Goal: Task Accomplishment & Management: Manage account settings

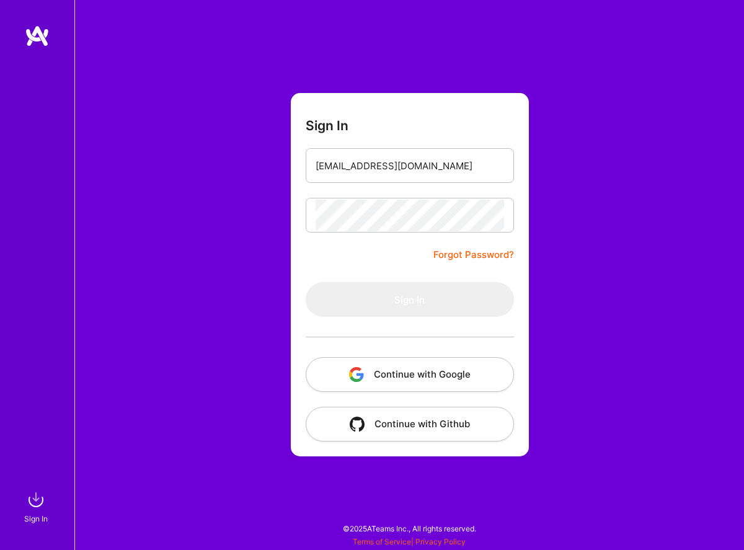
type input "[EMAIL_ADDRESS][DOMAIN_NAME]"
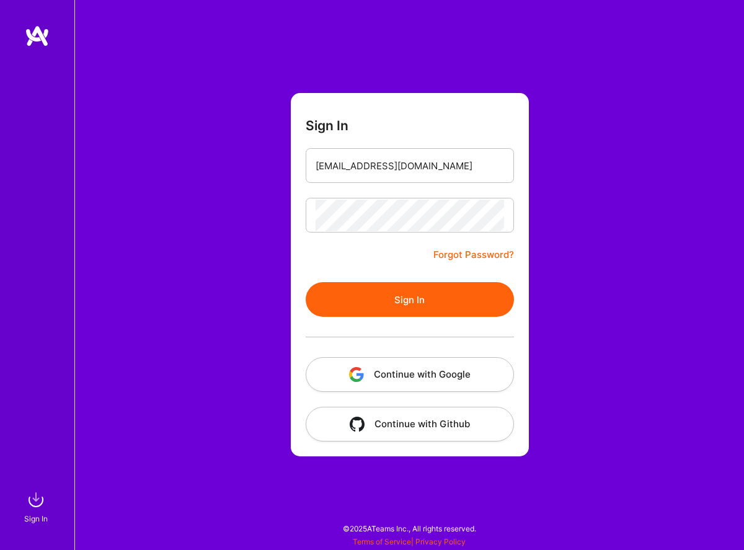
click at [428, 303] on button "Sign In" at bounding box center [410, 299] width 208 height 35
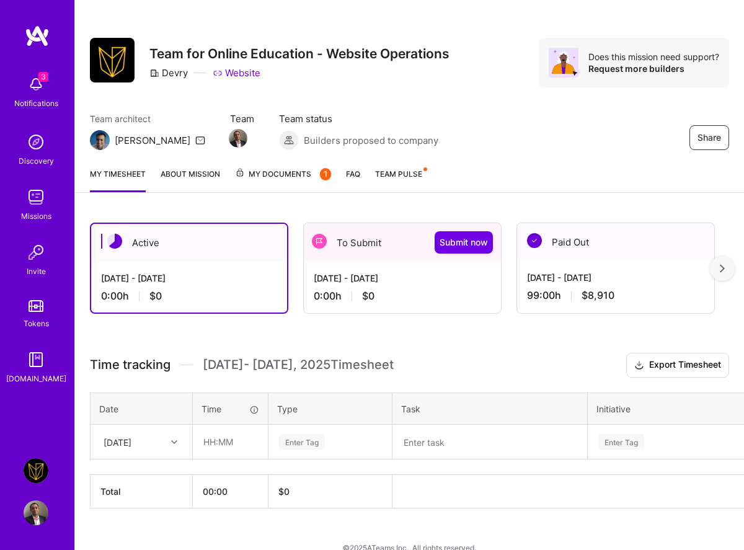
scroll to position [7, 0]
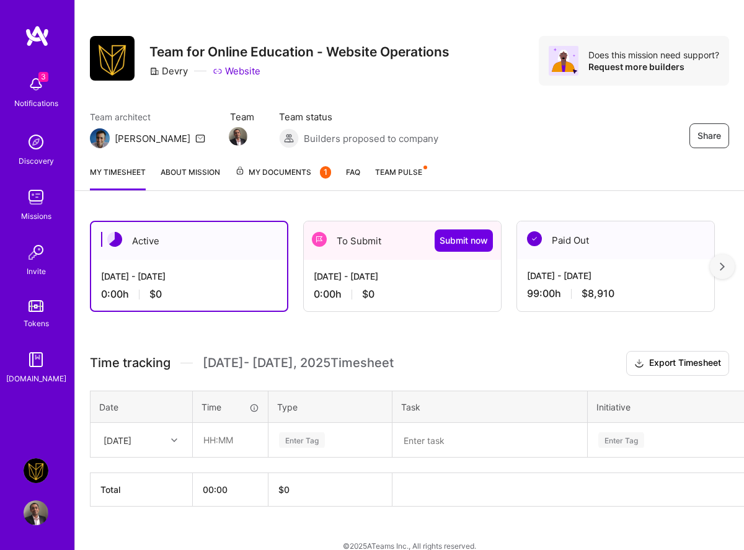
click at [406, 288] on div "0:00 h $0" at bounding box center [402, 294] width 177 height 13
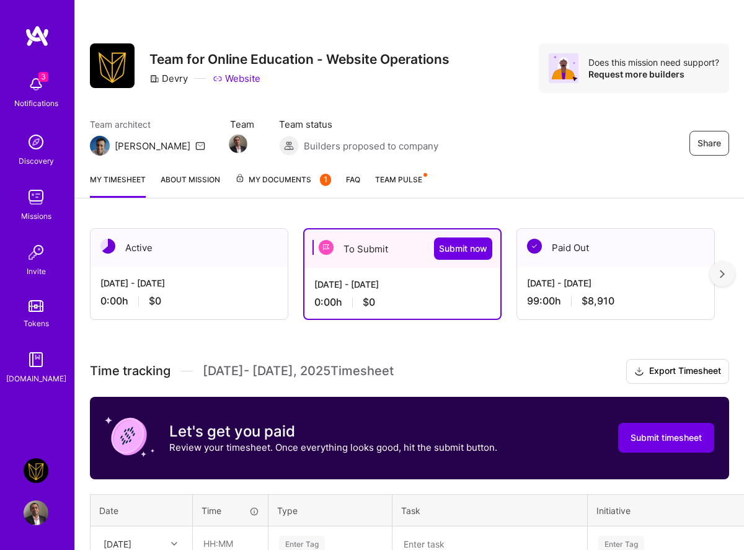
scroll to position [120, 0]
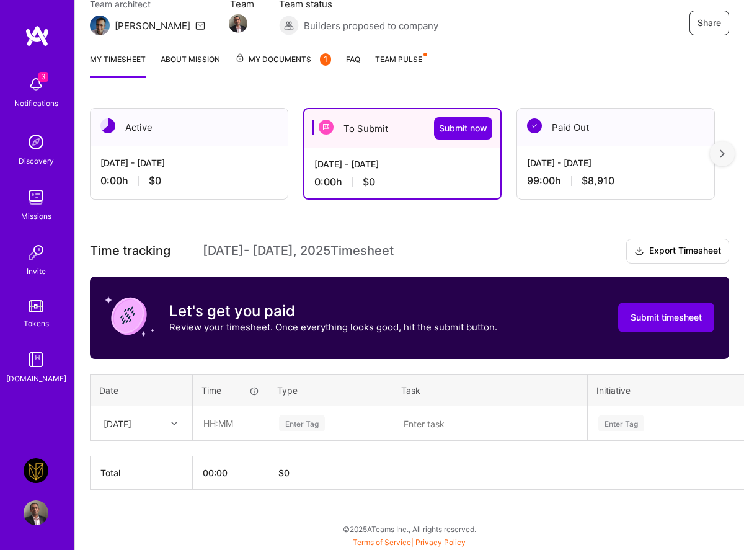
click at [153, 420] on div "[DATE]" at bounding box center [131, 423] width 69 height 20
click at [117, 479] on div "[DATE]" at bounding box center [141, 481] width 100 height 23
click at [246, 422] on input "text" at bounding box center [230, 423] width 74 height 33
type input "09:00"
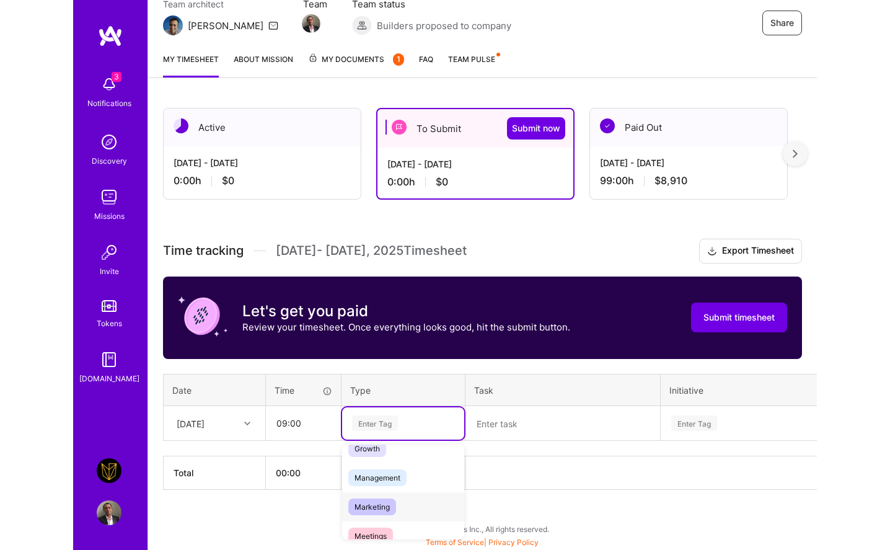
scroll to position [129, 0]
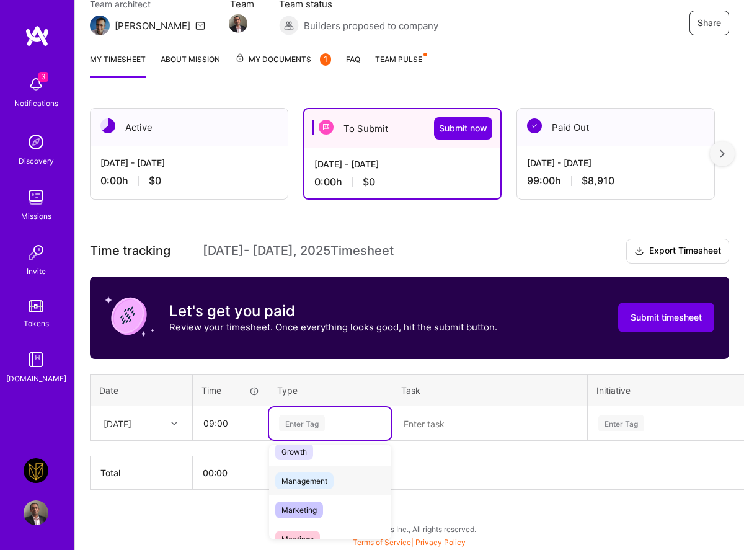
click at [325, 478] on span "Management" at bounding box center [304, 481] width 58 height 17
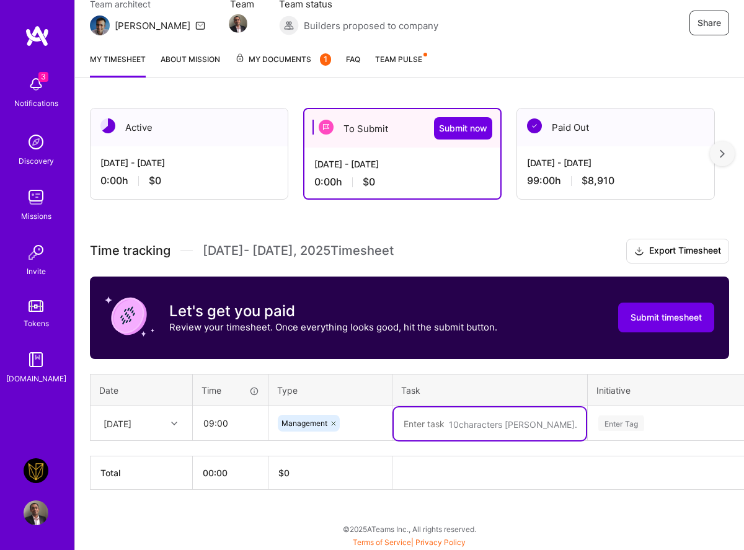
click at [428, 422] on textarea at bounding box center [490, 423] width 192 height 33
click at [430, 426] on textarea "managment of tasks and resources, reporting" at bounding box center [490, 430] width 192 height 46
drag, startPoint x: 450, startPoint y: 433, endPoint x: 376, endPoint y: 407, distance: 77.7
click at [376, 407] on tr "[DATE] 09:00 Management management of tasks and resources, reporting Enter Tag" at bounding box center [475, 423] width 768 height 35
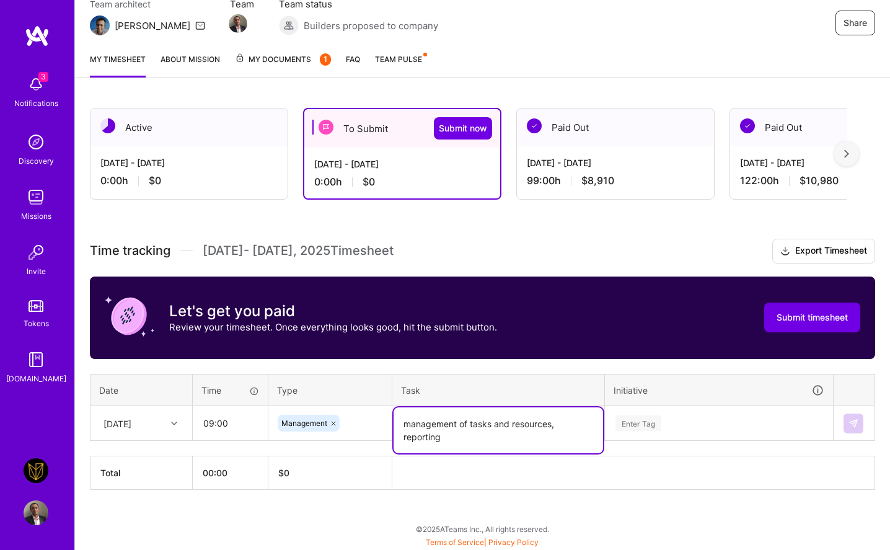
type textarea "management of tasks and resources, reporting"
click at [744, 491] on div "Active [DATE] - [DATE] 0:00 h $0 To Submit Submit now [DATE] - [DATE] 0:00 h $0…" at bounding box center [482, 322] width 815 height 458
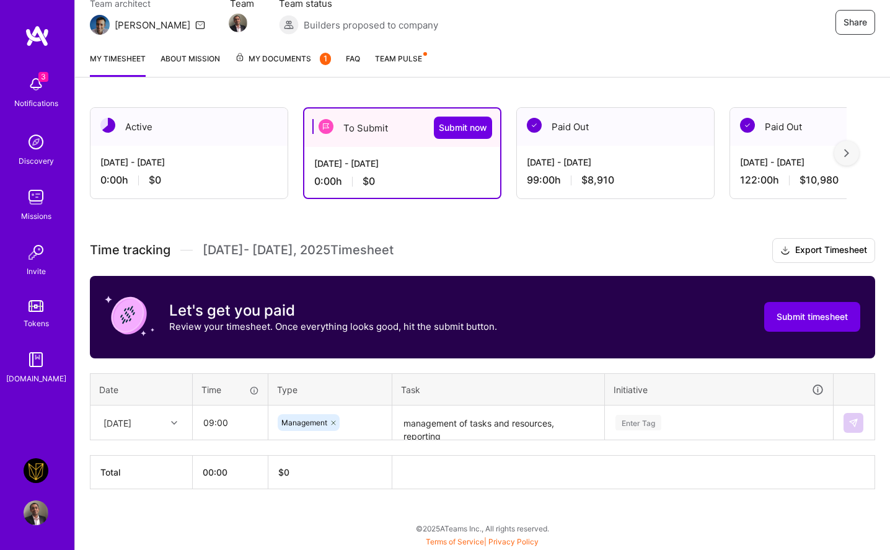
click at [676, 431] on div "Enter Tag" at bounding box center [719, 423] width 227 height 32
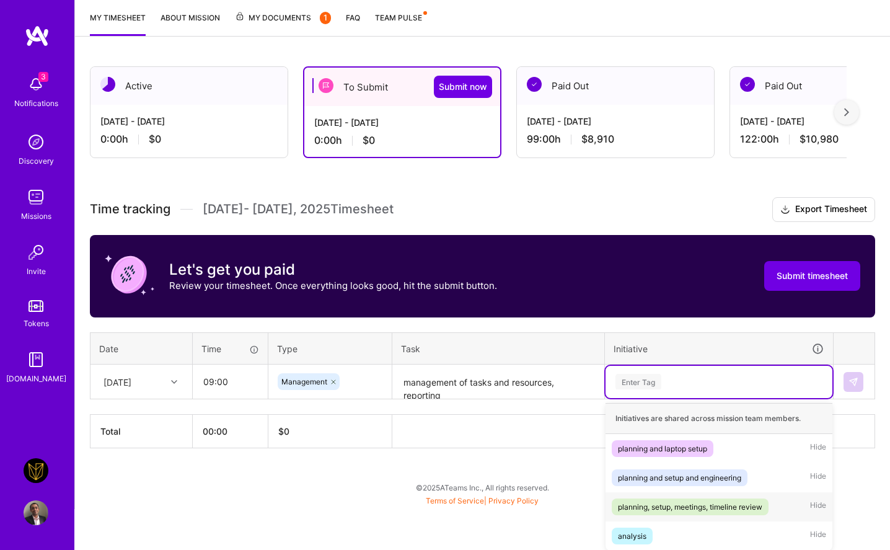
click at [652, 502] on div "planning, setup, meetings, timeline review" at bounding box center [690, 506] width 144 height 13
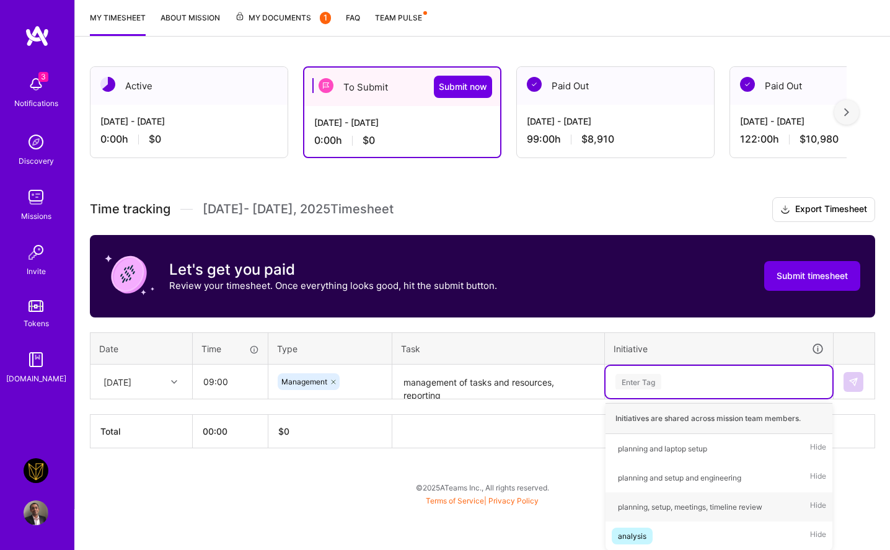
scroll to position [120, 0]
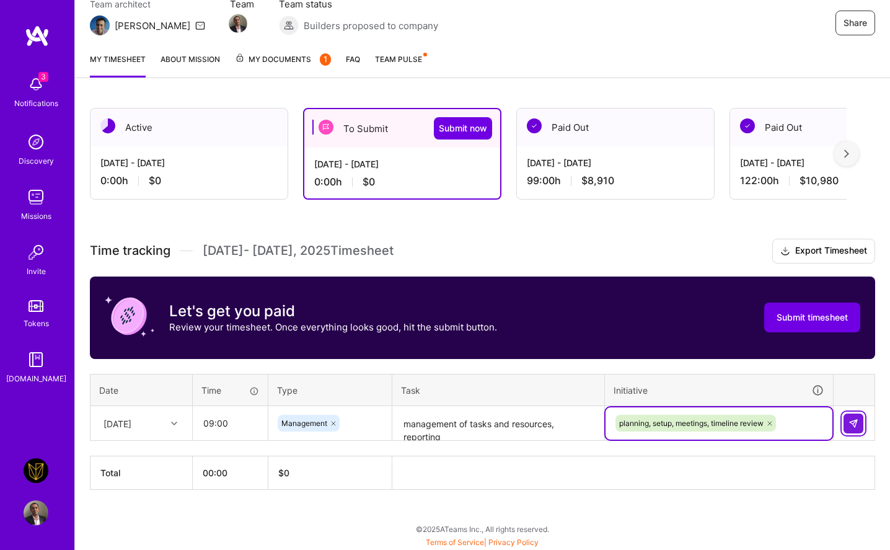
click at [744, 421] on img at bounding box center [854, 424] width 10 height 10
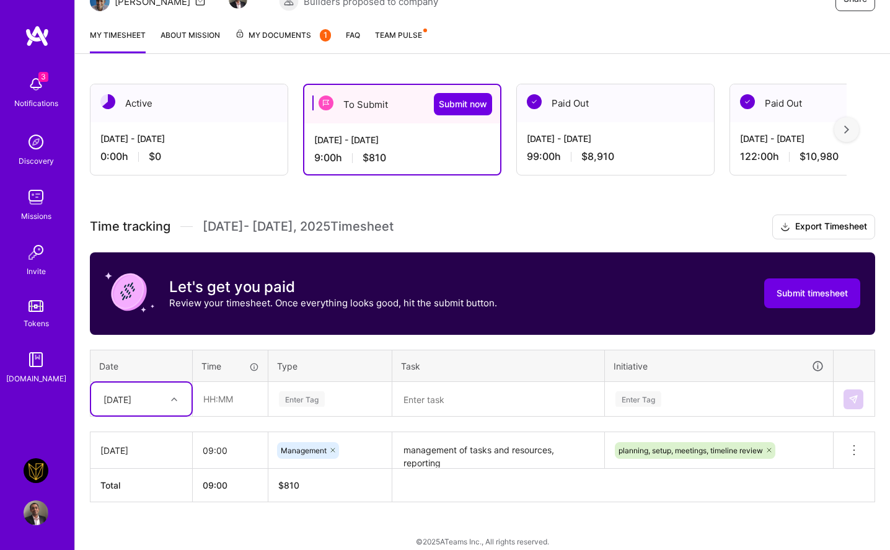
scroll to position [157, 0]
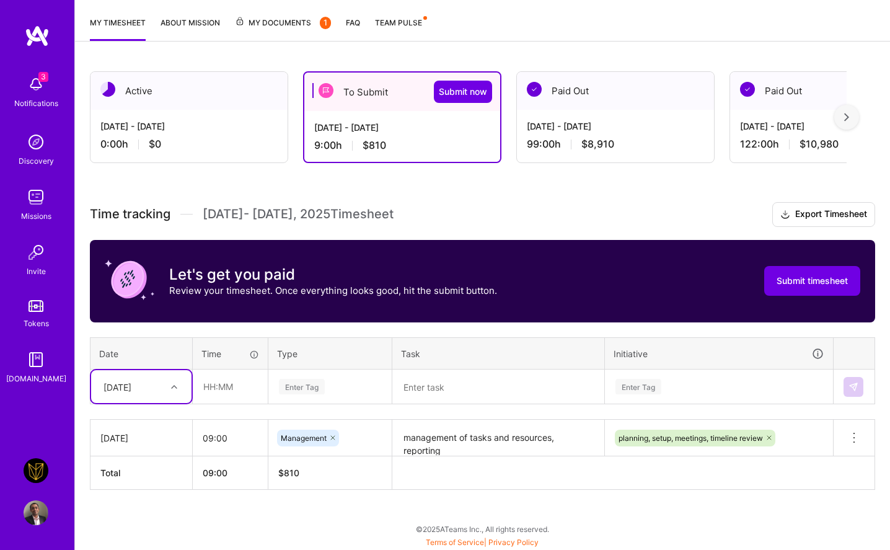
click at [178, 393] on div at bounding box center [175, 387] width 19 height 16
click at [135, 455] on div "[DATE]" at bounding box center [141, 456] width 100 height 23
click at [229, 384] on input "text" at bounding box center [230, 386] width 74 height 33
type input "09:00"
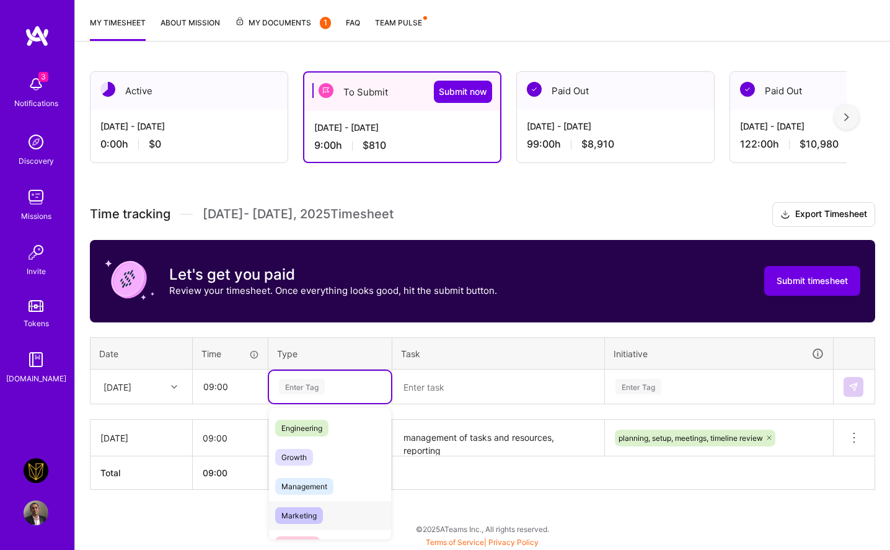
scroll to position [113, 0]
click at [311, 465] on span "Management" at bounding box center [304, 459] width 58 height 17
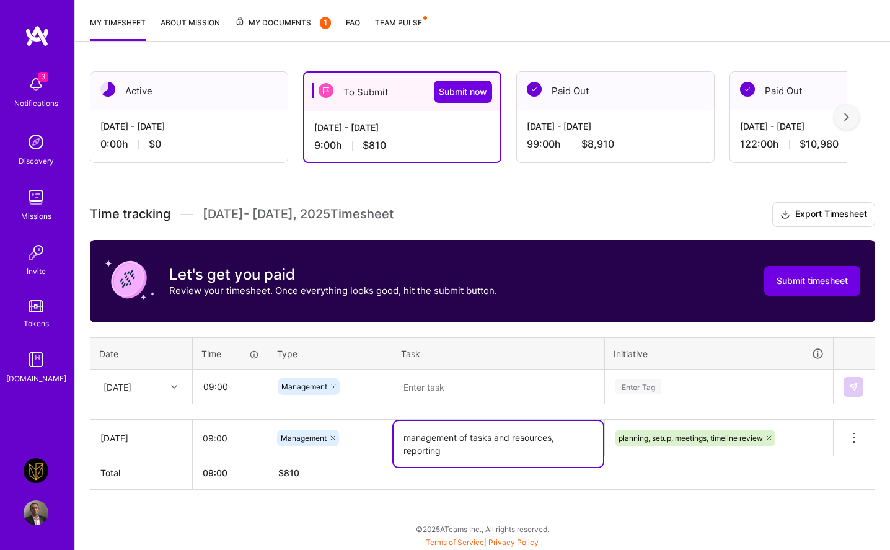
drag, startPoint x: 467, startPoint y: 452, endPoint x: 399, endPoint y: 432, distance: 71.2
click at [399, 432] on textarea "management of tasks and resources, reporting" at bounding box center [499, 444] width 210 height 46
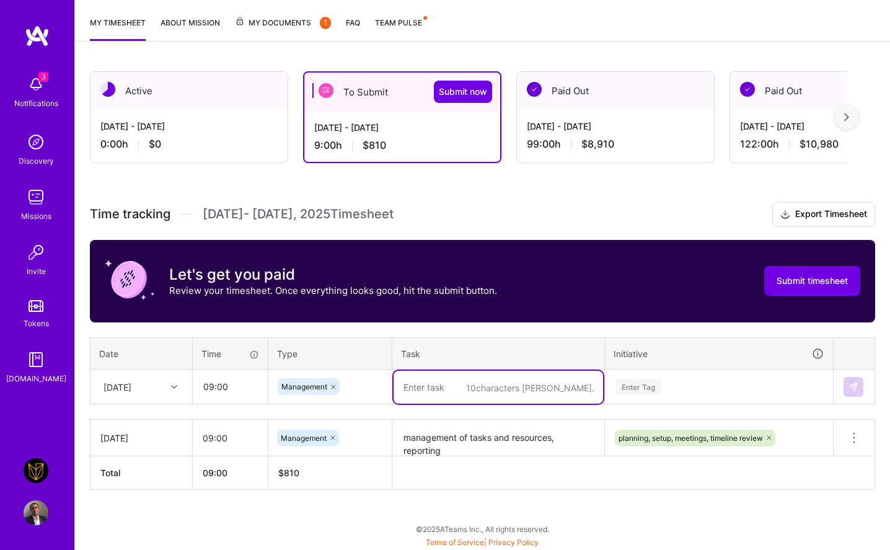
click at [481, 372] on textarea at bounding box center [499, 387] width 210 height 33
paste textarea "management of tasks and resources, reporting"
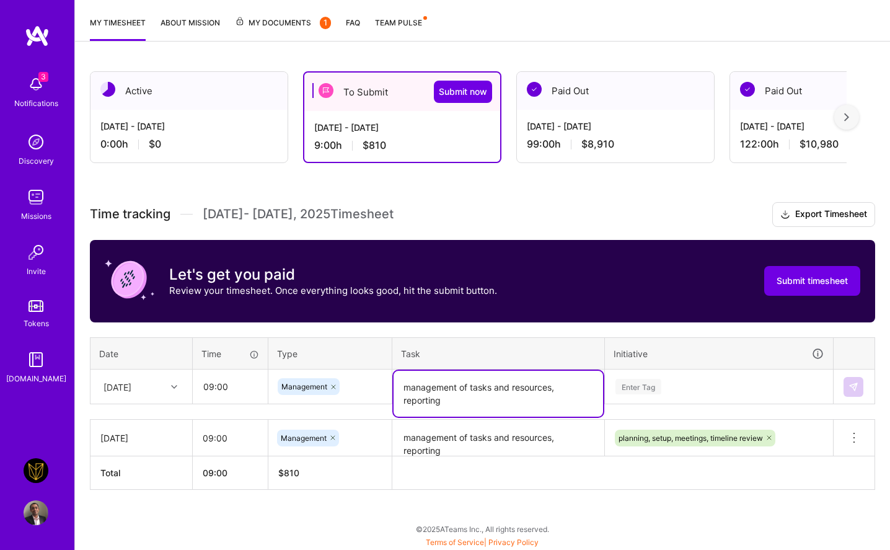
type textarea "management of tasks and resources, reporting"
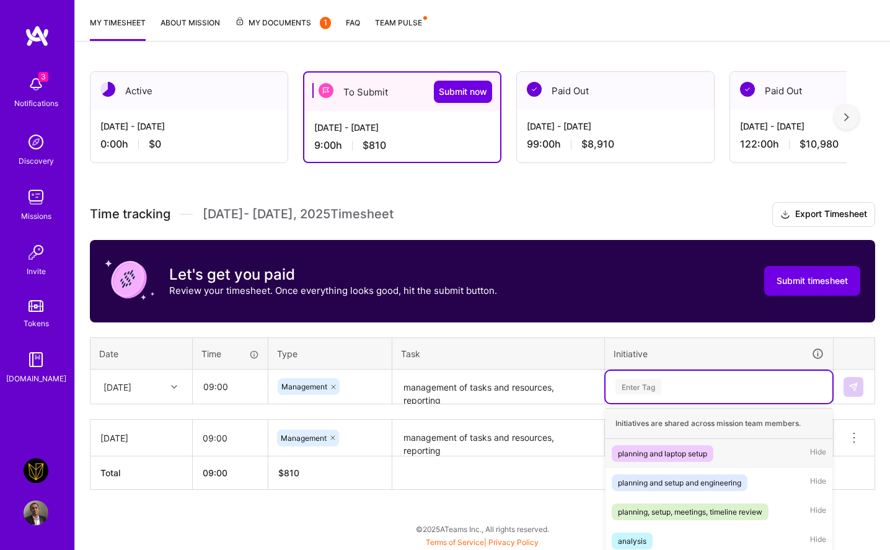
scroll to position [162, 0]
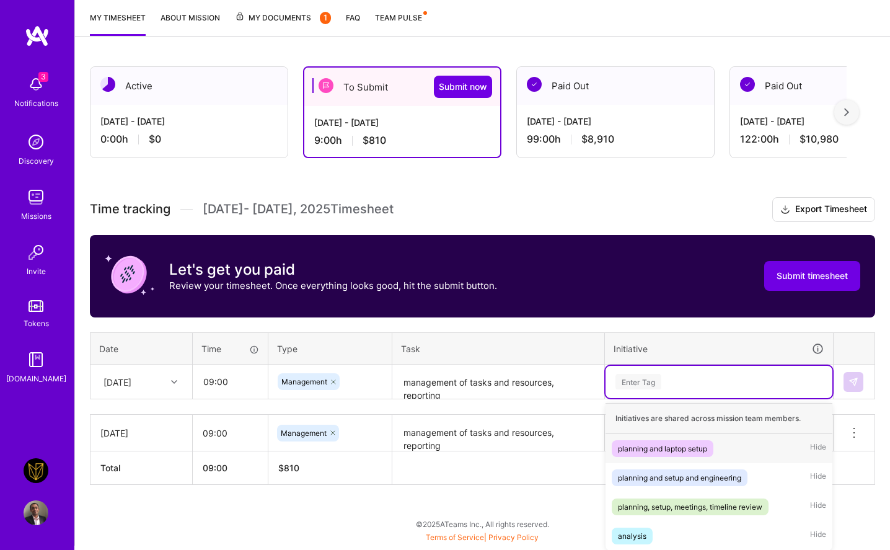
click at [620, 382] on div "Enter Tag" at bounding box center [639, 381] width 46 height 19
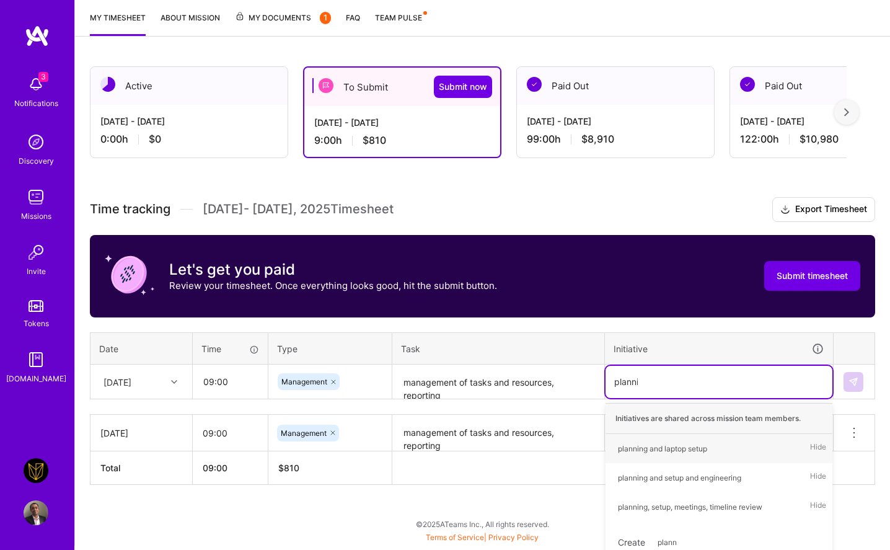
type input "planning"
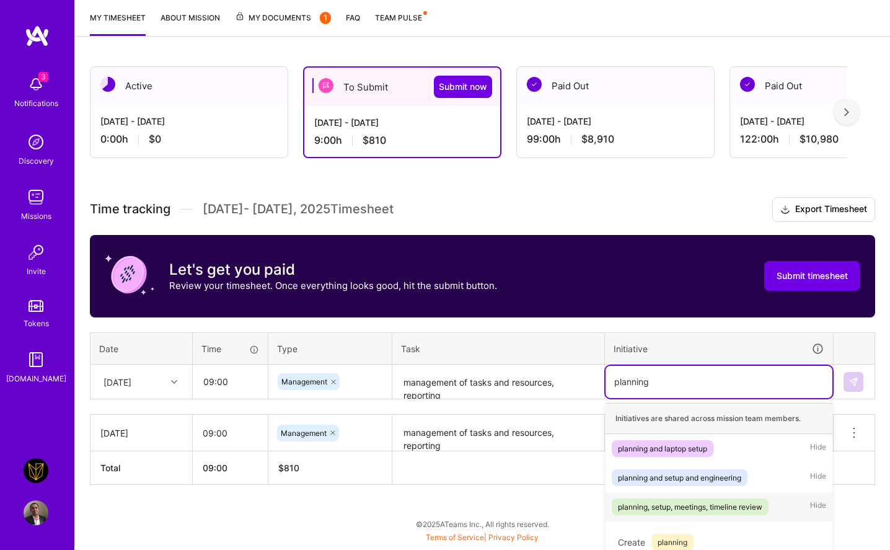
click at [684, 509] on div "planning, setup, meetings, timeline review" at bounding box center [690, 506] width 144 height 13
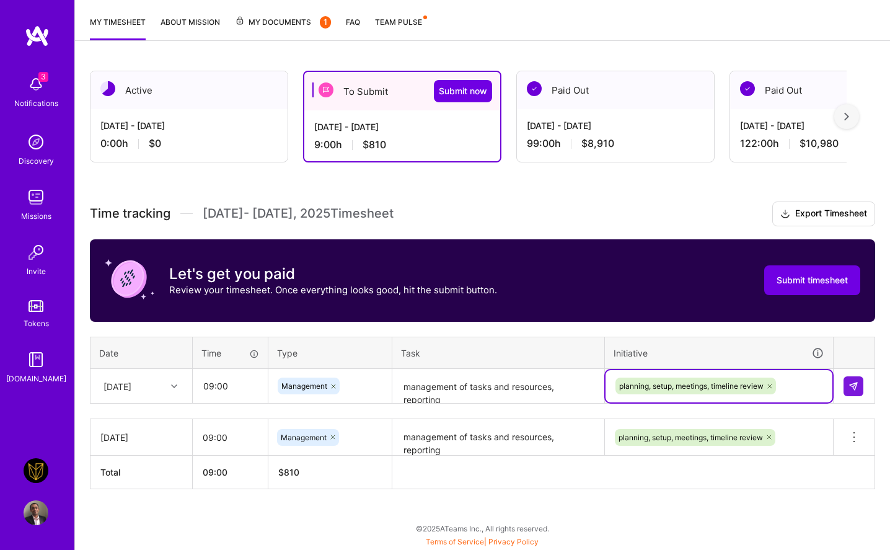
scroll to position [157, 0]
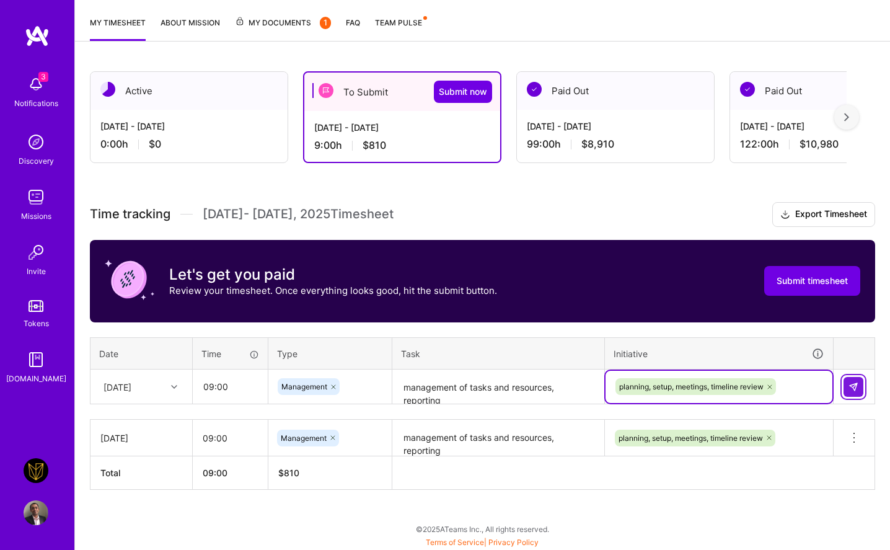
click at [744, 379] on button at bounding box center [854, 387] width 20 height 20
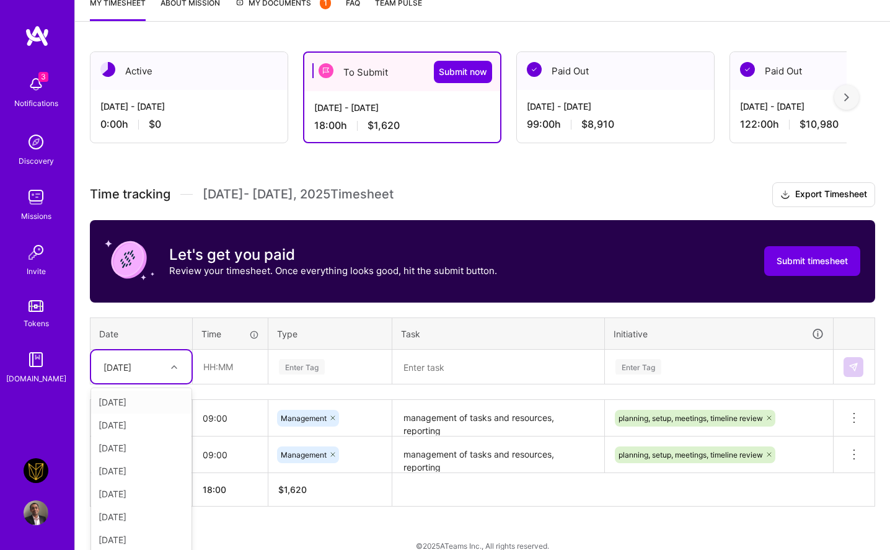
scroll to position [193, 0]
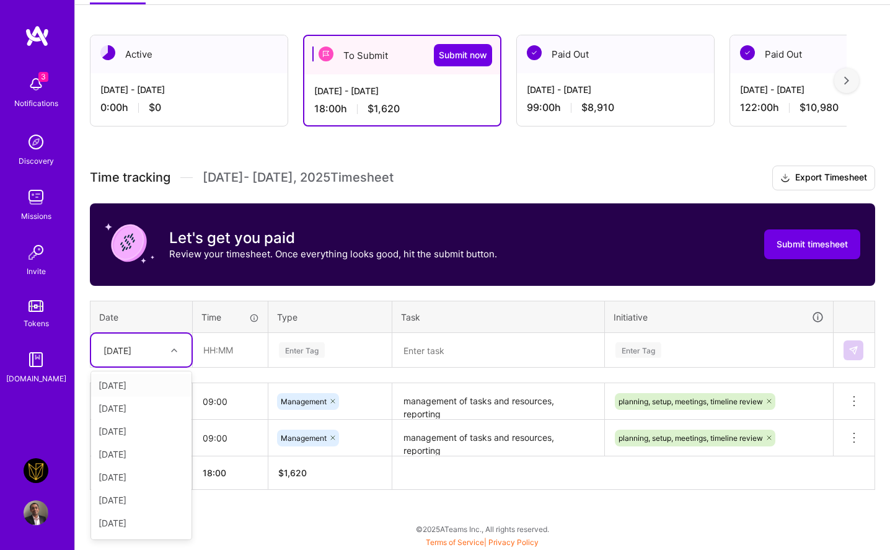
click at [141, 363] on div "[DATE]" at bounding box center [141, 350] width 100 height 33
click at [132, 455] on div "[DATE]" at bounding box center [141, 454] width 100 height 23
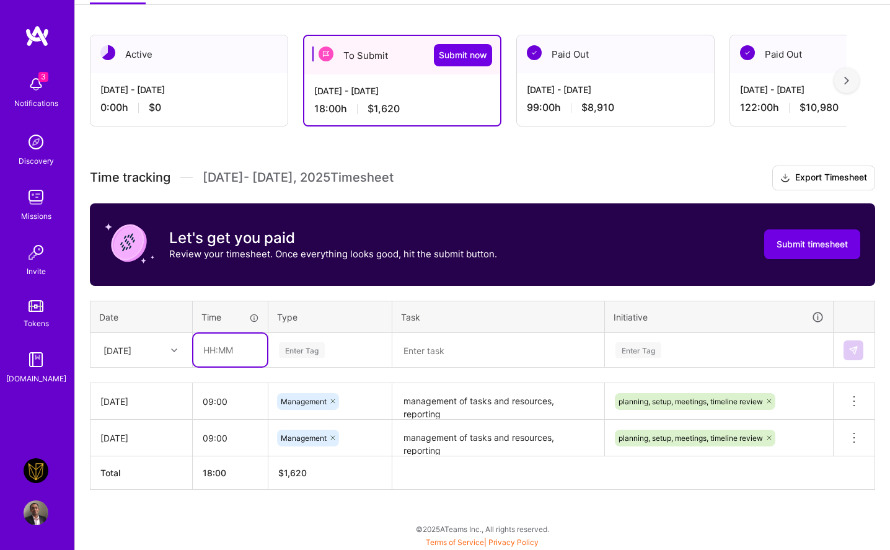
click at [215, 360] on input "text" at bounding box center [230, 350] width 74 height 33
type input "09:00"
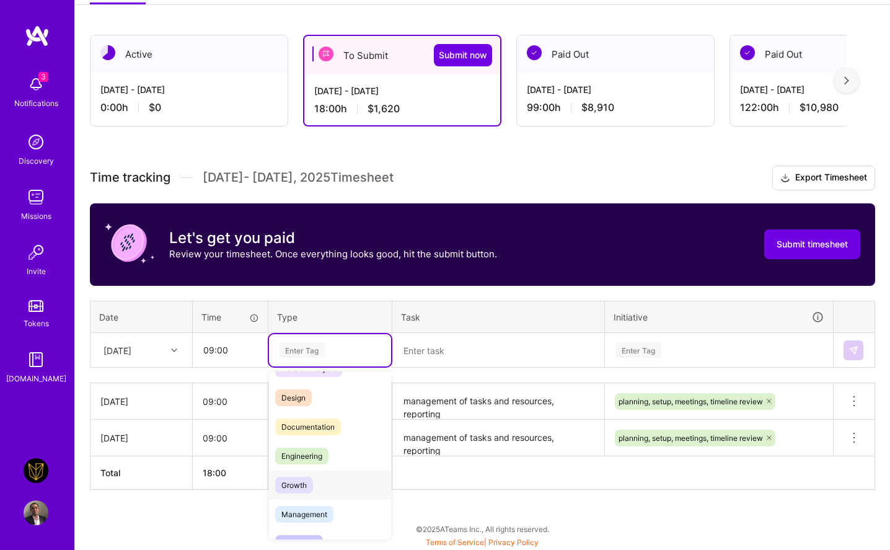
scroll to position [30, 0]
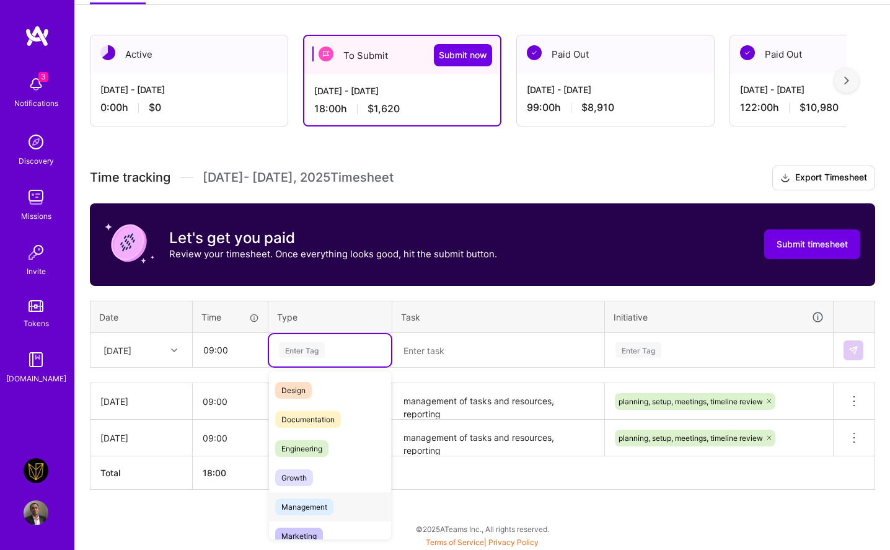
click at [311, 506] on span "Management" at bounding box center [304, 507] width 58 height 17
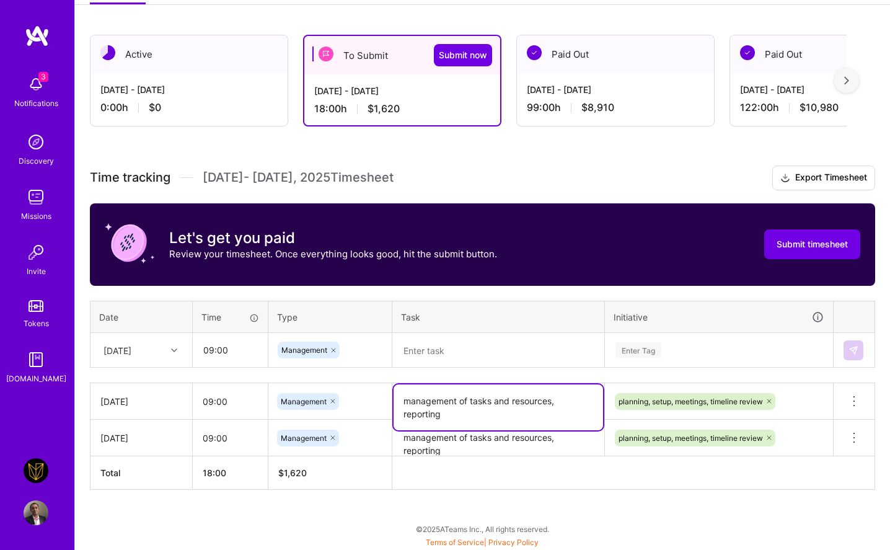
drag, startPoint x: 451, startPoint y: 413, endPoint x: 389, endPoint y: 389, distance: 66.3
click at [389, 389] on tr "[DATE] 09:00 Management management of tasks and resources, reporting planning, …" at bounding box center [483, 401] width 785 height 37
click at [460, 338] on textarea at bounding box center [499, 350] width 210 height 33
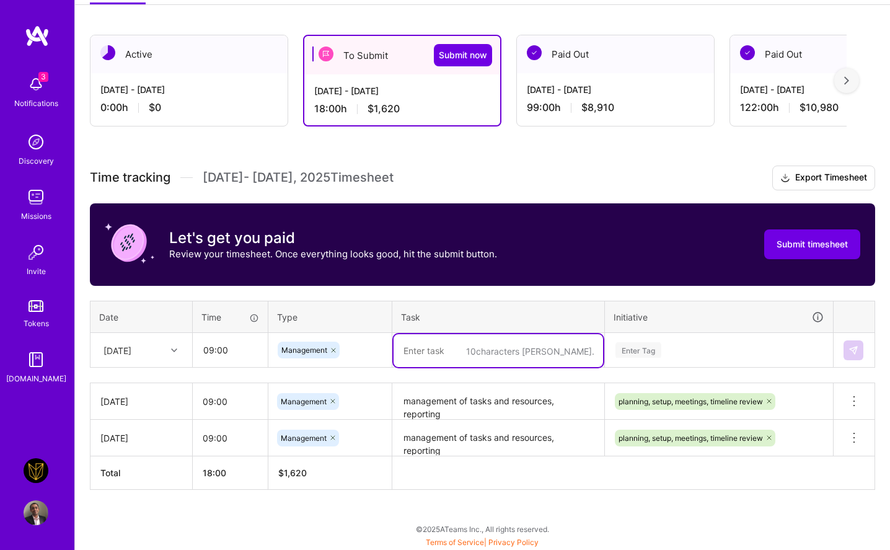
paste textarea "management of tasks and resources, reporting"
type textarea "management of tasks and resources, reporting"
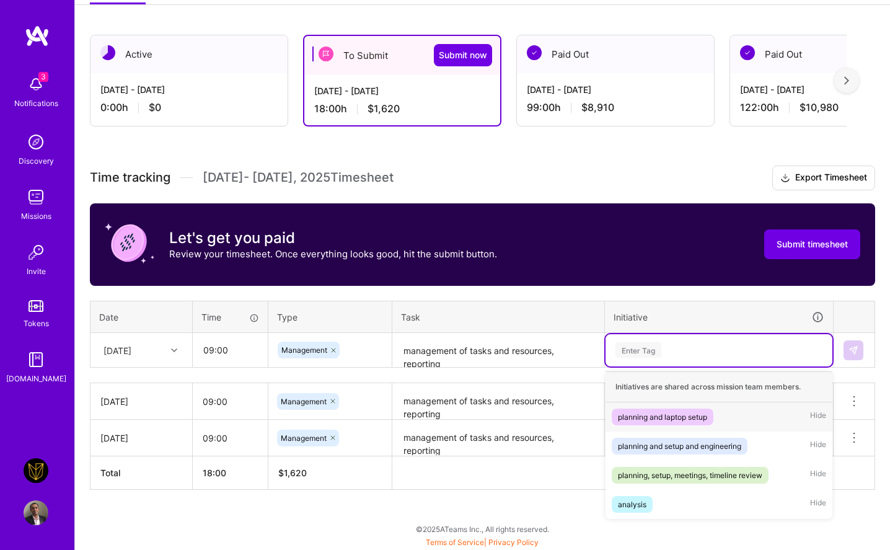
click at [646, 344] on div "Enter Tag" at bounding box center [639, 349] width 46 height 19
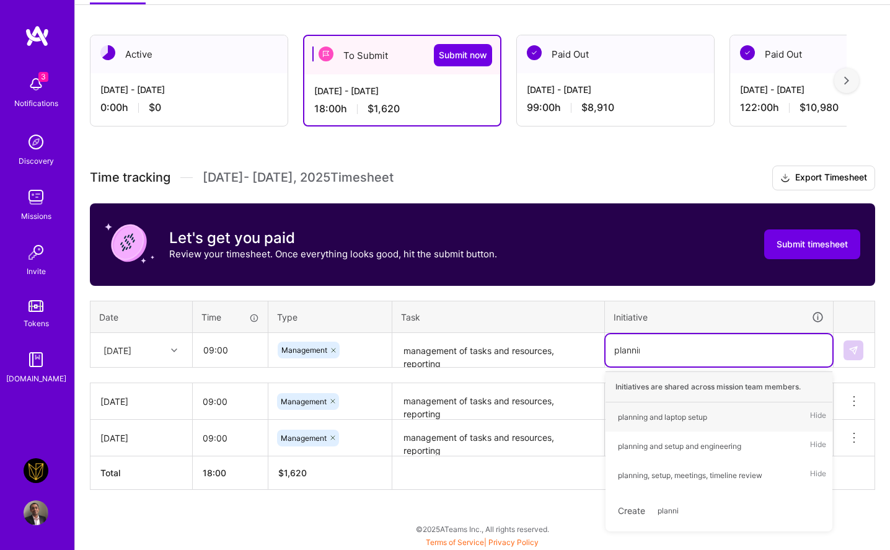
type input "planning"
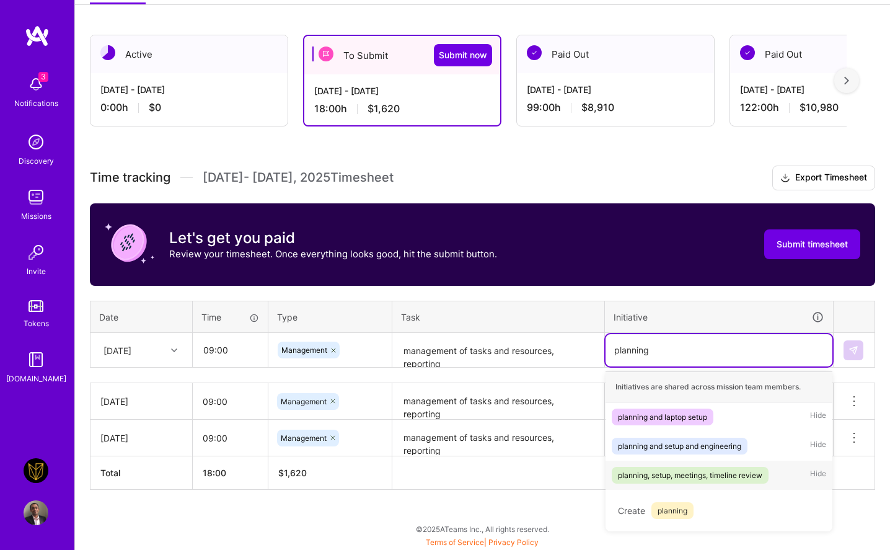
click at [645, 477] on div "planning, setup, meetings, timeline review" at bounding box center [690, 475] width 144 height 13
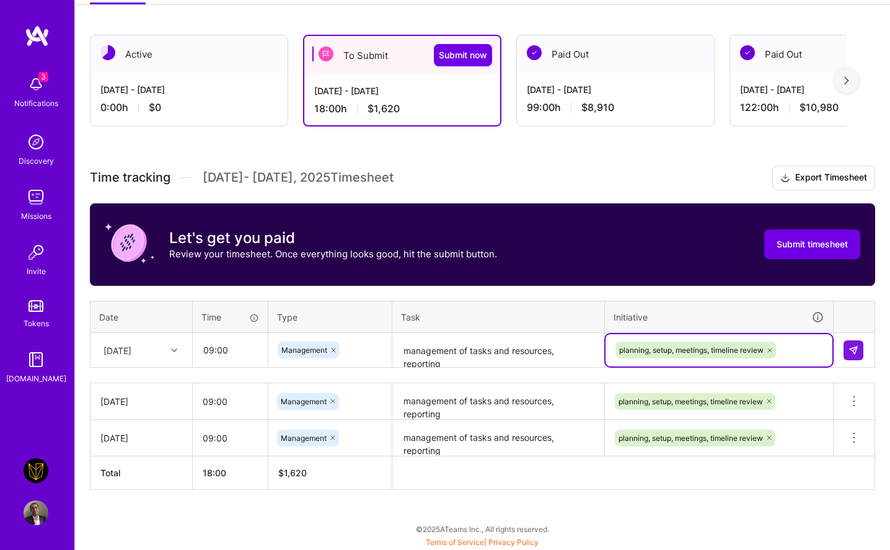
click at [744, 350] on td at bounding box center [855, 350] width 42 height 35
click at [744, 350] on button at bounding box center [854, 350] width 20 height 20
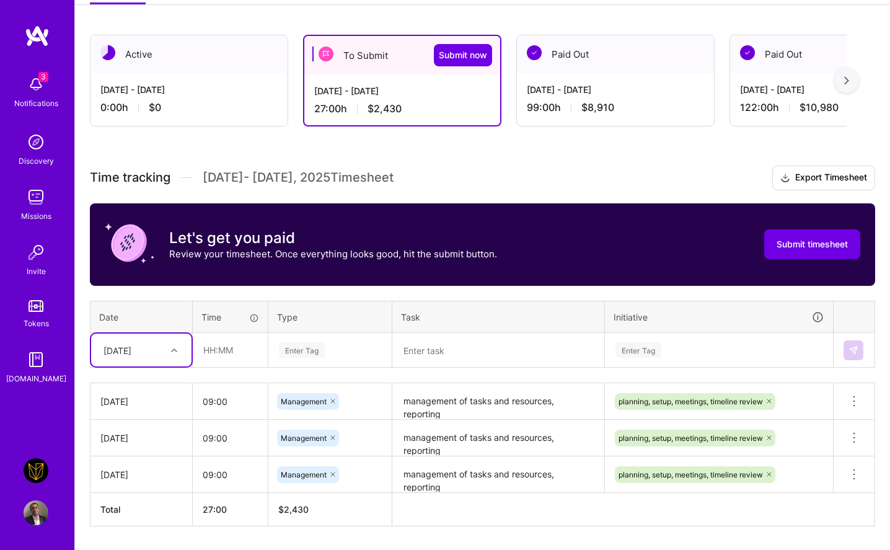
click at [123, 326] on th "Date" at bounding box center [142, 317] width 102 height 32
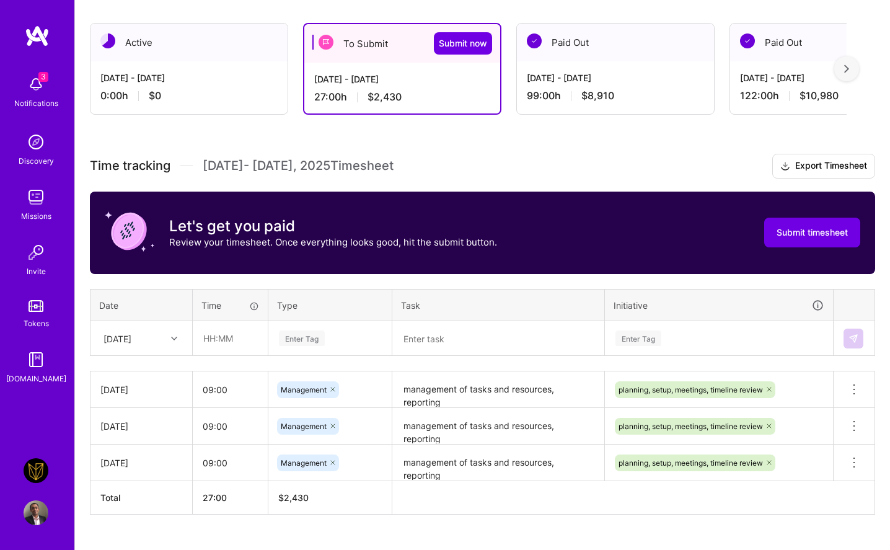
click at [123, 355] on table "Date Time Type Task Initiative [DATE] Enter Tag Enter Tag" at bounding box center [483, 323] width 786 height 68
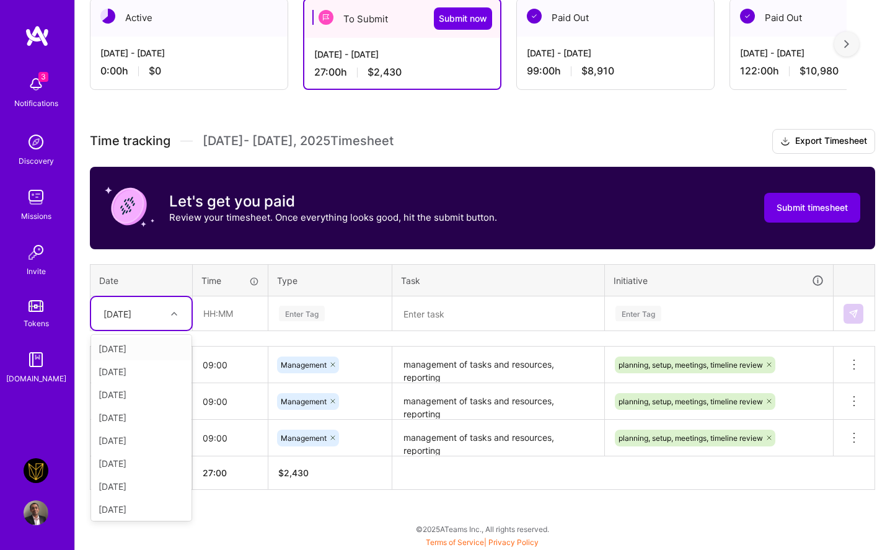
scroll to position [229, 0]
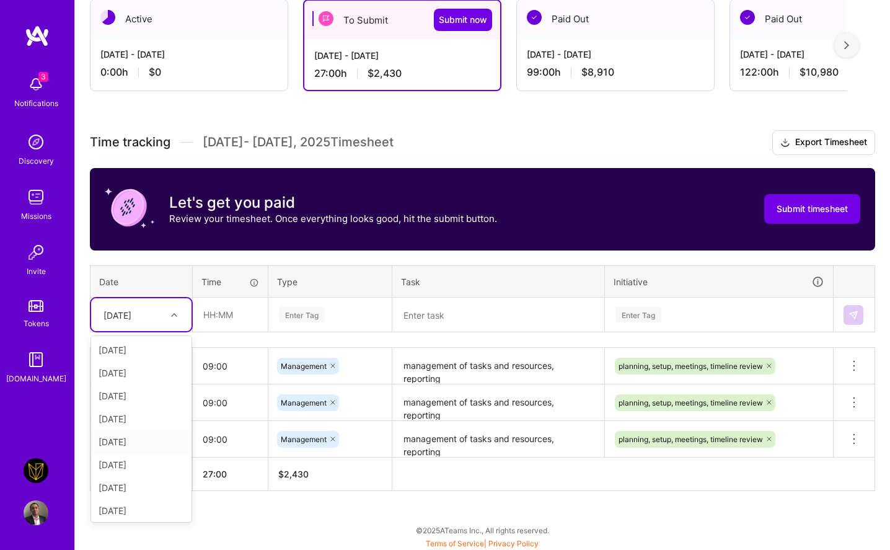
click at [104, 437] on div "[DATE]" at bounding box center [141, 441] width 100 height 23
click at [239, 313] on input "text" at bounding box center [230, 314] width 74 height 33
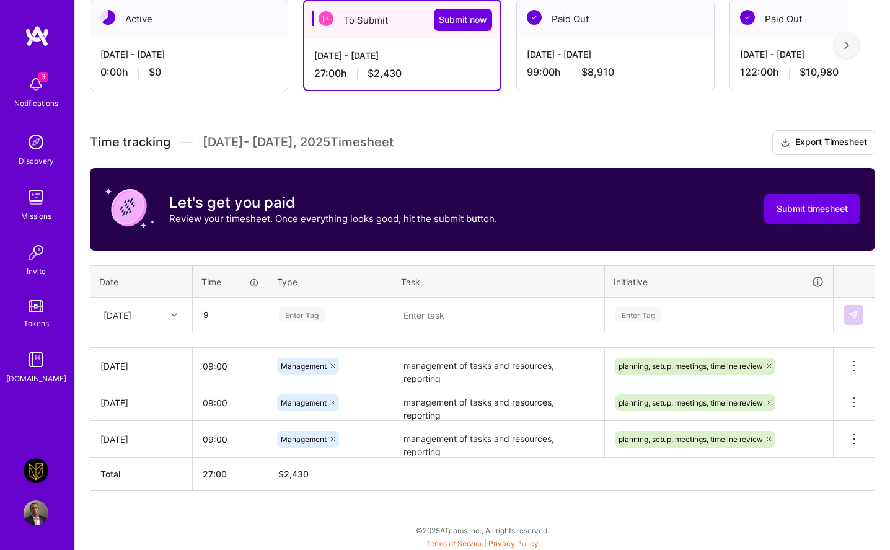
type input "09:00"
click at [304, 314] on div "Enter Tag" at bounding box center [302, 314] width 46 height 19
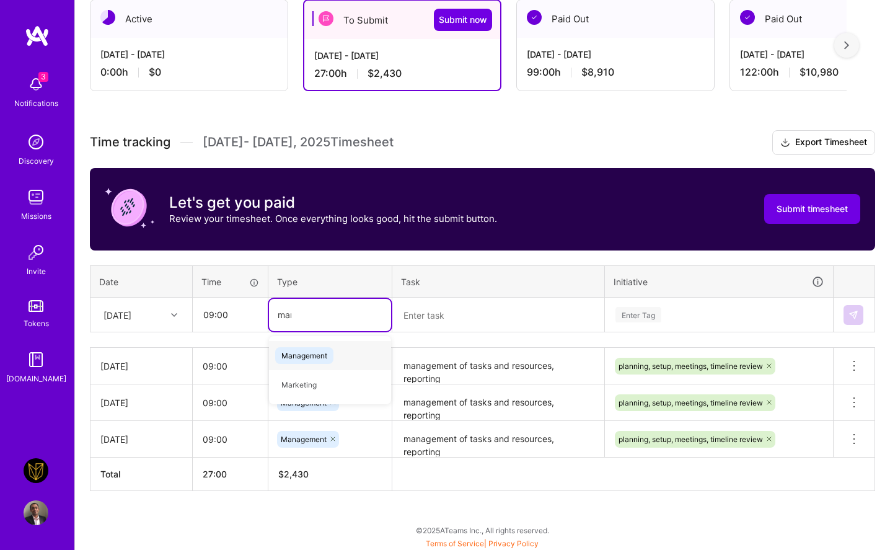
type input "mana"
click at [309, 349] on span "Management" at bounding box center [304, 355] width 58 height 17
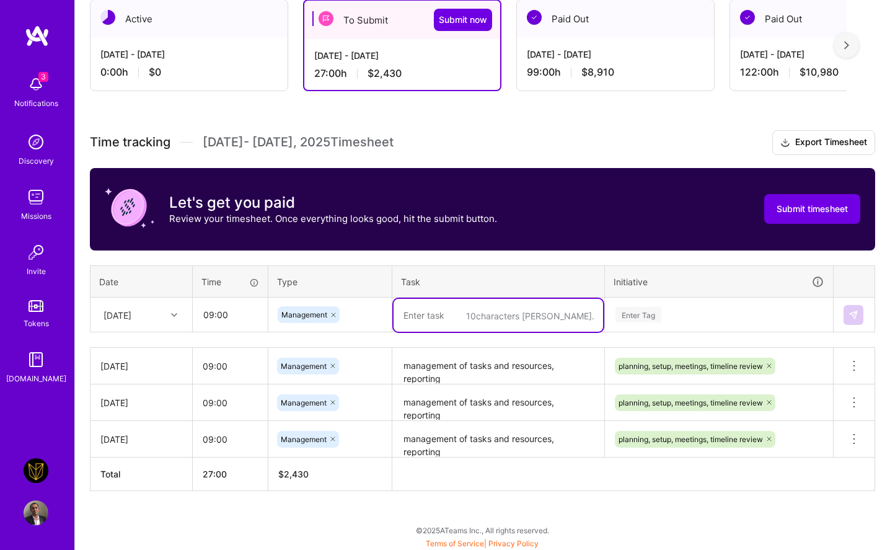
click at [430, 311] on textarea at bounding box center [499, 315] width 210 height 33
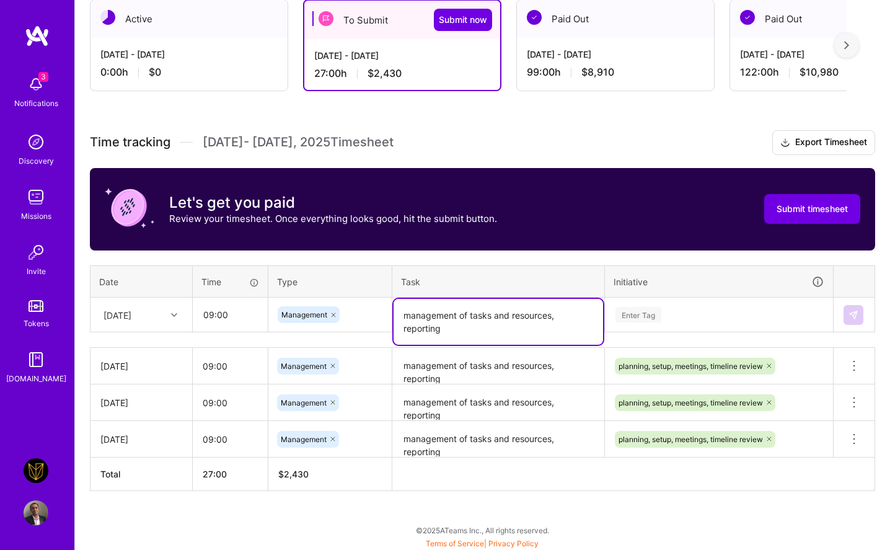
type textarea "management of tasks and resources, reporting"
click at [670, 301] on div "Enter Tag" at bounding box center [719, 315] width 227 height 32
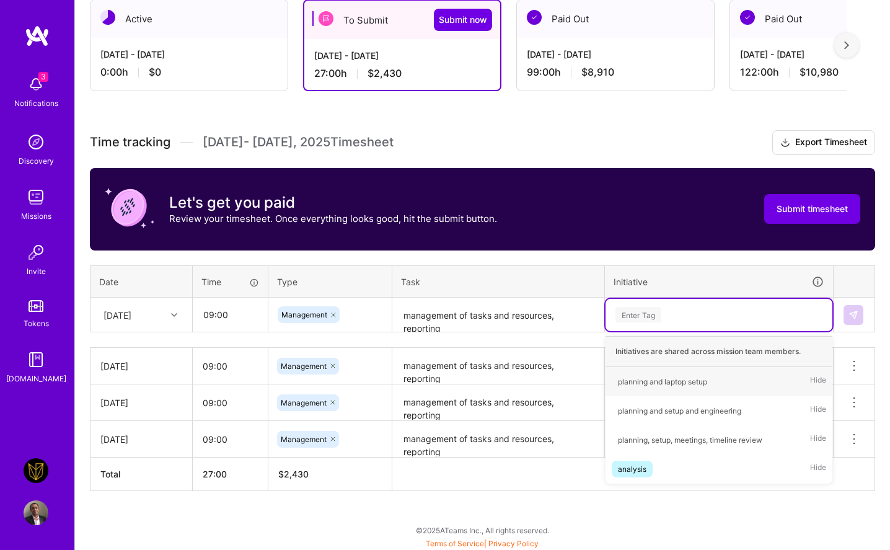
click at [670, 301] on div "Enter Tag" at bounding box center [719, 315] width 227 height 32
type input "pla"
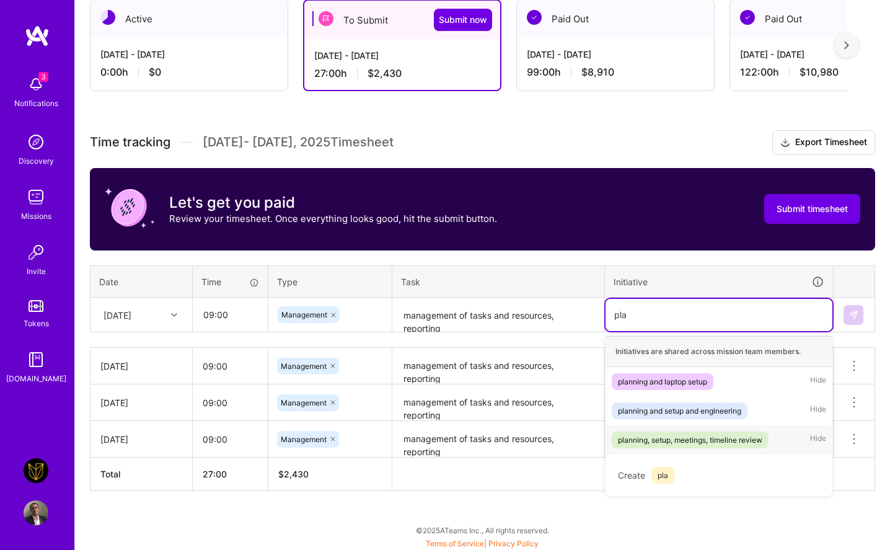
click at [668, 445] on div "planning, setup, meetings, timeline review" at bounding box center [690, 439] width 144 height 13
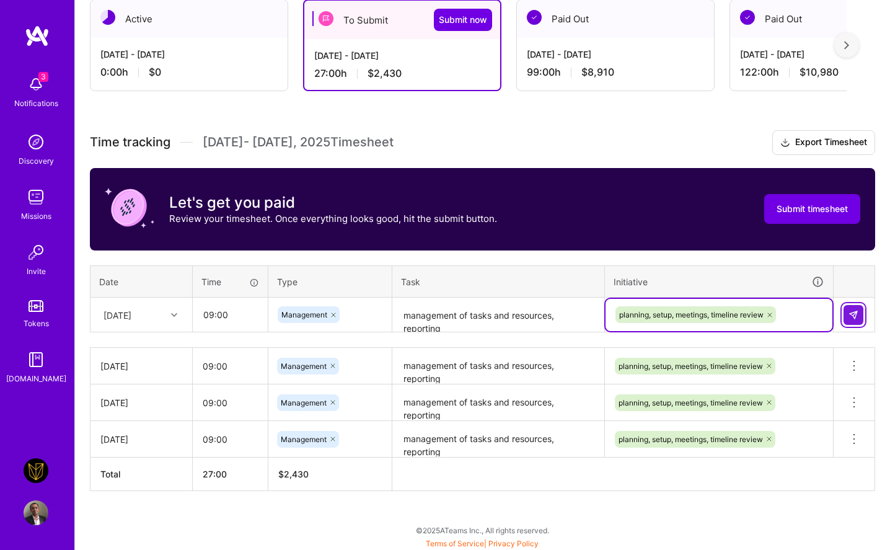
click at [744, 312] on button at bounding box center [854, 315] width 20 height 20
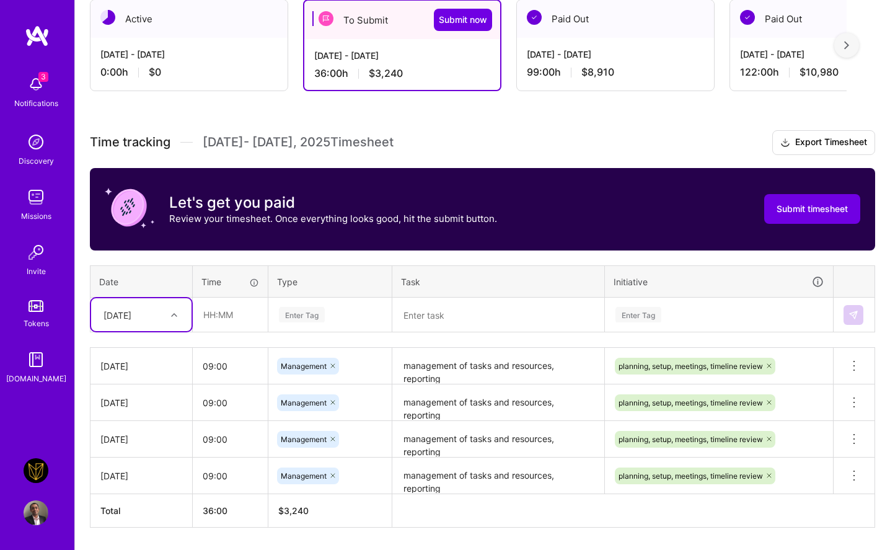
scroll to position [239, 0]
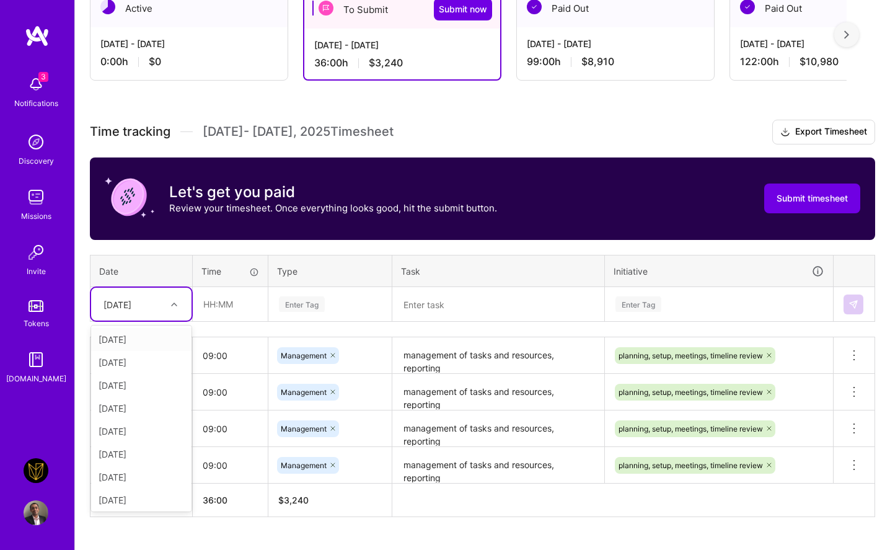
click at [128, 299] on div "[DATE]" at bounding box center [118, 304] width 28 height 13
click at [125, 450] on div "[DATE]" at bounding box center [141, 454] width 100 height 23
click at [213, 296] on input "text" at bounding box center [230, 304] width 74 height 33
type input "09:00"
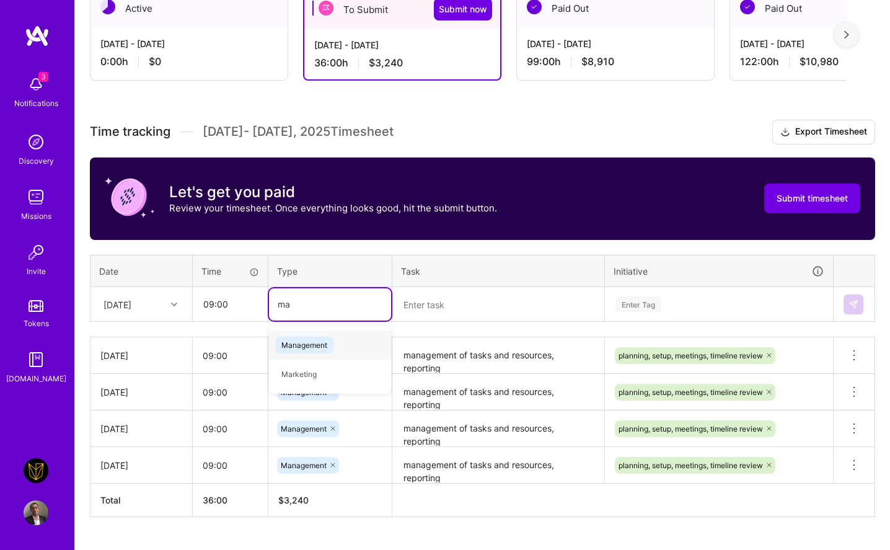
type input "man"
click at [310, 350] on span "Management" at bounding box center [304, 345] width 58 height 17
click at [442, 366] on textarea "management of tasks and resources, reporting" at bounding box center [499, 356] width 210 height 34
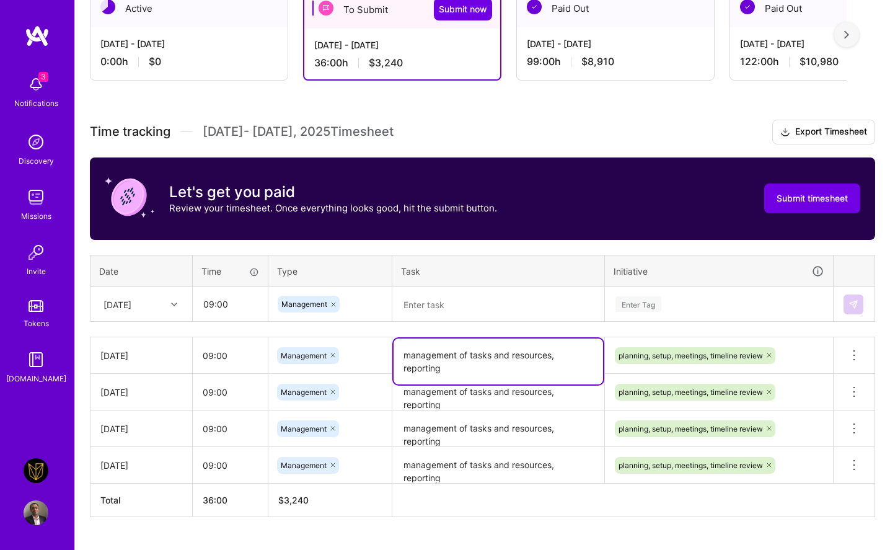
drag, startPoint x: 442, startPoint y: 366, endPoint x: 386, endPoint y: 345, distance: 59.4
click at [386, 345] on tr "[DATE] 09:00 Management management of tasks and resources, reporting planning, …" at bounding box center [483, 355] width 785 height 37
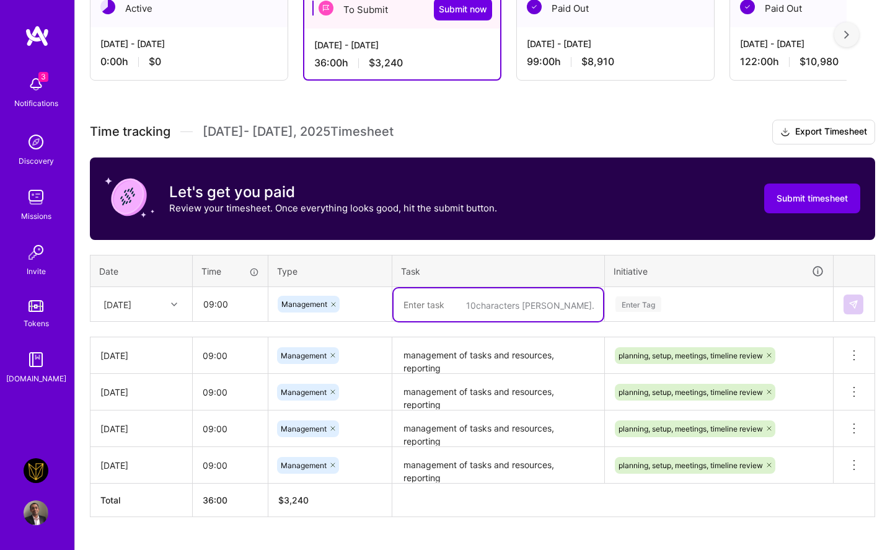
click at [442, 317] on textarea at bounding box center [499, 304] width 210 height 33
paste textarea "management of tasks and resources, reporting"
type textarea "management of tasks and resources, reporting"
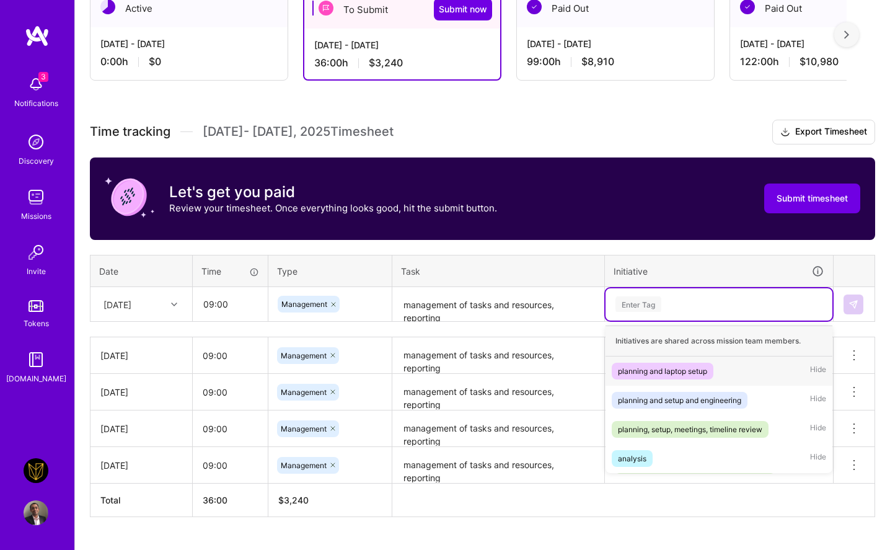
click at [630, 305] on div "Enter Tag" at bounding box center [639, 304] width 46 height 19
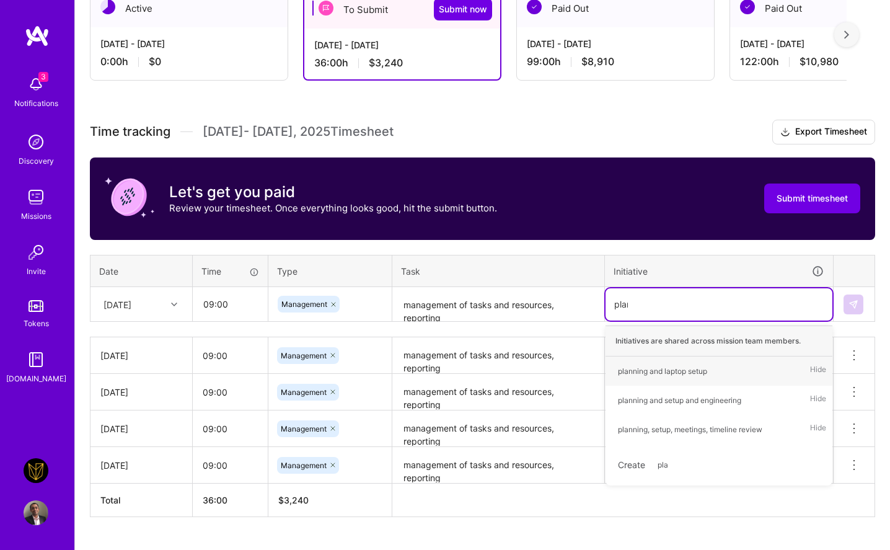
type input "plann"
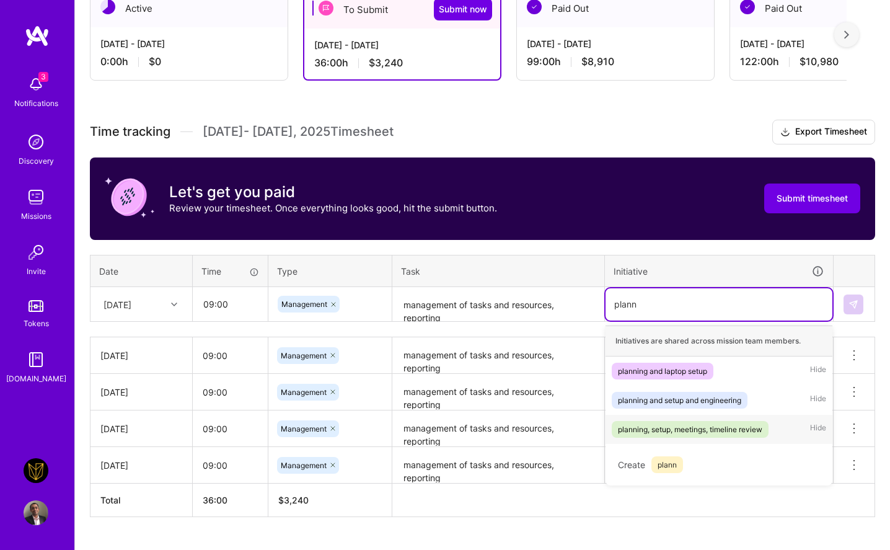
click at [659, 434] on div "planning, setup, meetings, timeline review" at bounding box center [690, 429] width 144 height 13
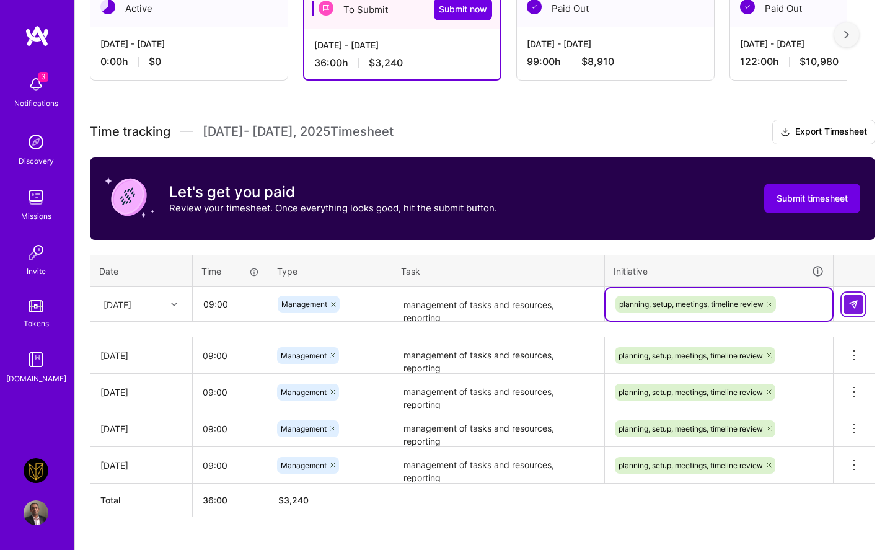
click at [744, 301] on img at bounding box center [854, 305] width 10 height 10
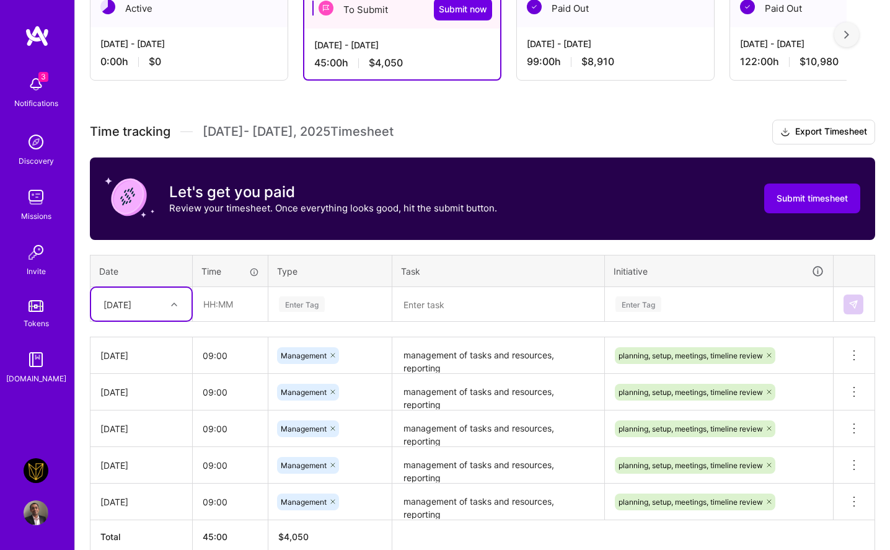
scroll to position [259, 0]
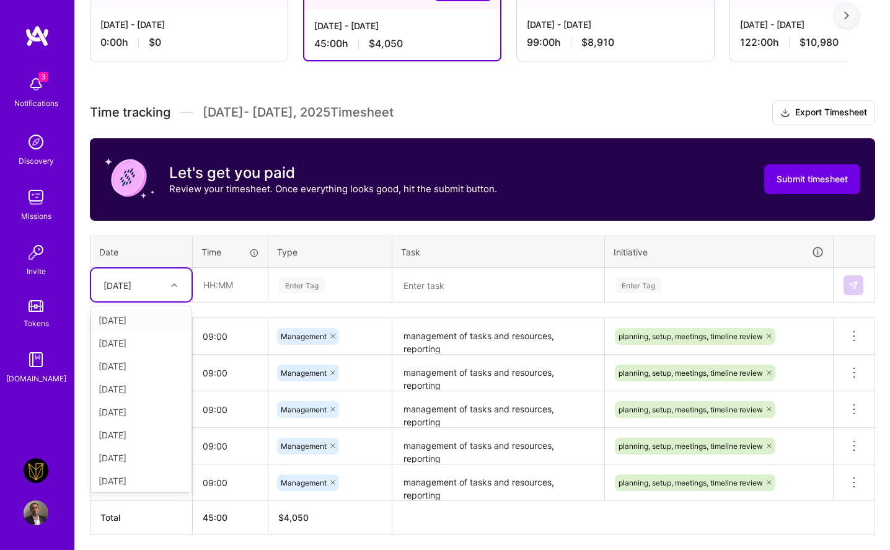
click at [161, 282] on div "[DATE]" at bounding box center [131, 285] width 69 height 20
click at [170, 229] on div "Time tracking [DATE] - [DATE] Timesheet Export Timesheet Let's get you paid Rev…" at bounding box center [483, 317] width 786 height 434
click at [131, 286] on div "[DATE]" at bounding box center [118, 284] width 28 height 13
drag, startPoint x: 117, startPoint y: 368, endPoint x: 113, endPoint y: 411, distance: 42.3
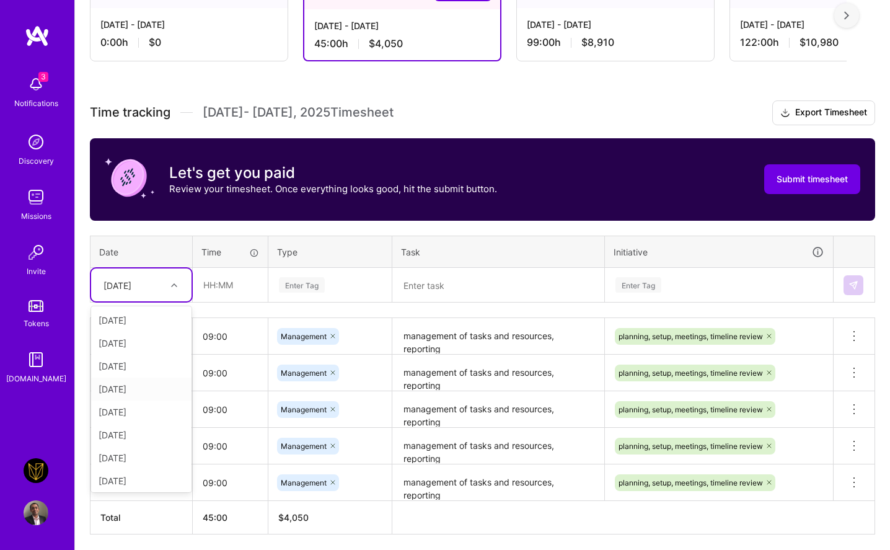
click at [113, 410] on div "[DATE] [DATE] [DATE] [DATE] [DATE] [DATE] [DATE] [DATE] [DATE] [DATE] [DATE] [D…" at bounding box center [141, 399] width 100 height 186
click at [121, 345] on div "[DATE]" at bounding box center [141, 340] width 100 height 23
click at [229, 275] on input "text" at bounding box center [230, 285] width 74 height 33
type input "09:00"
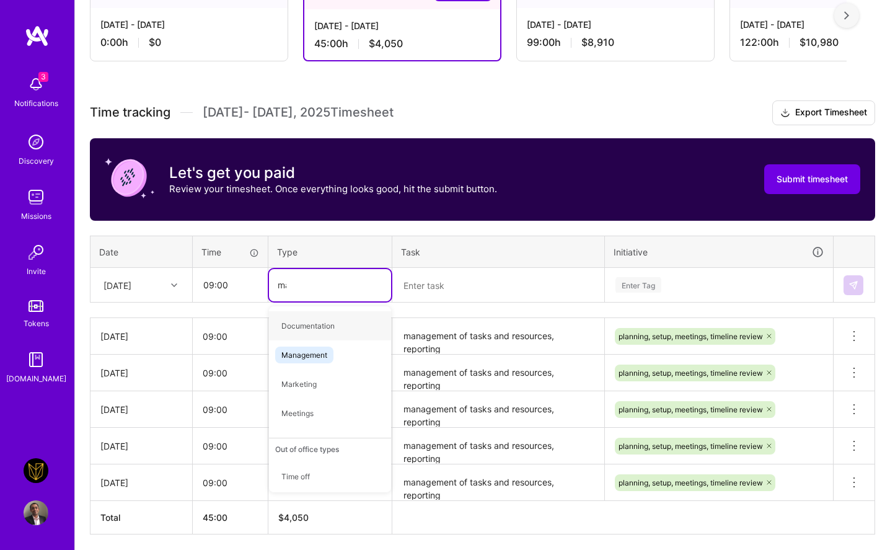
type input "mana"
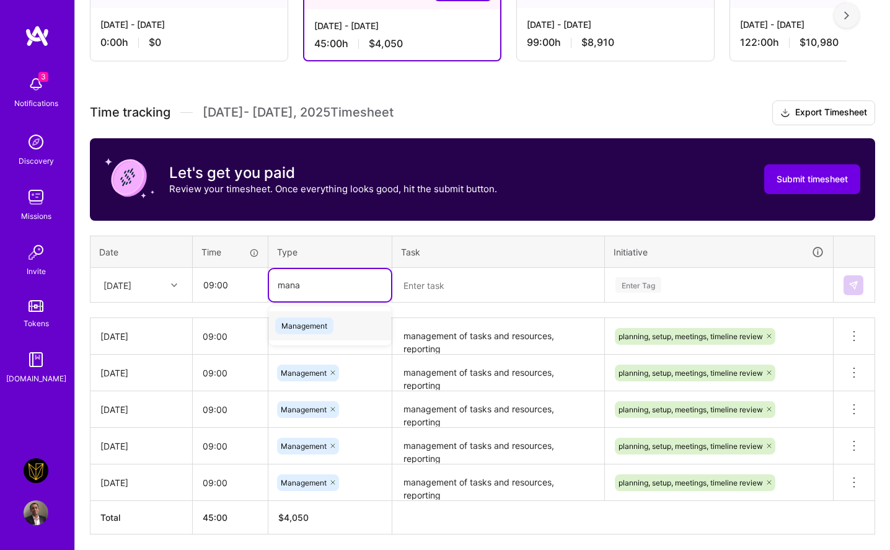
click at [289, 323] on span "Management" at bounding box center [304, 325] width 58 height 17
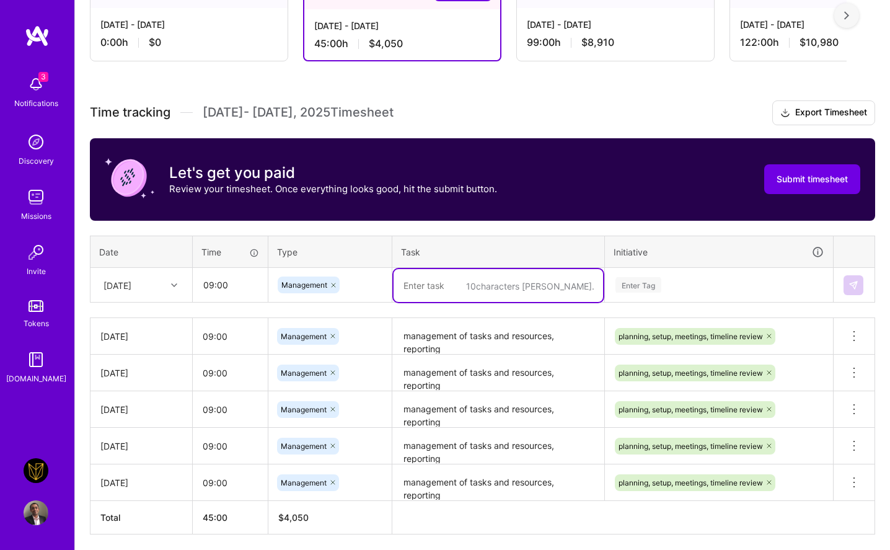
click at [412, 282] on textarea at bounding box center [499, 285] width 210 height 33
type textarea "management of tasks and resources, reporting"
click at [683, 286] on div "Enter Tag" at bounding box center [720, 285] width 210 height 16
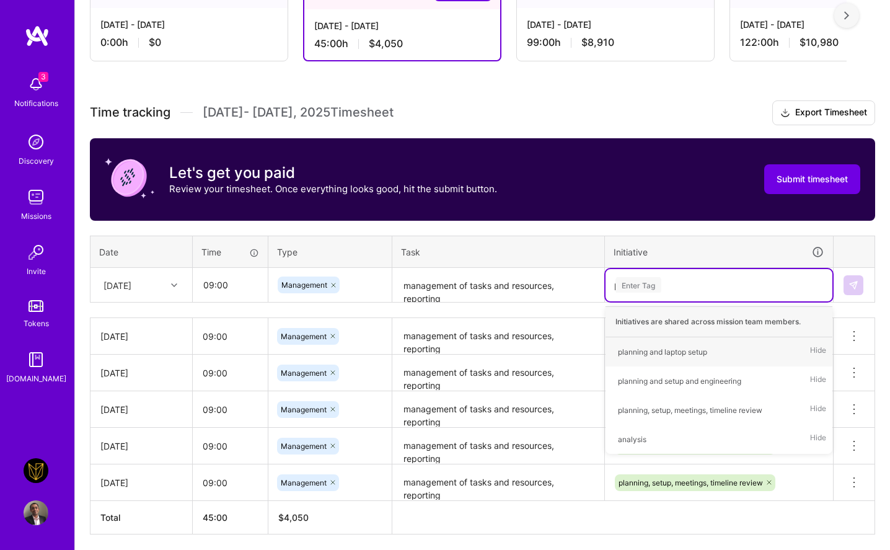
type input "pl"
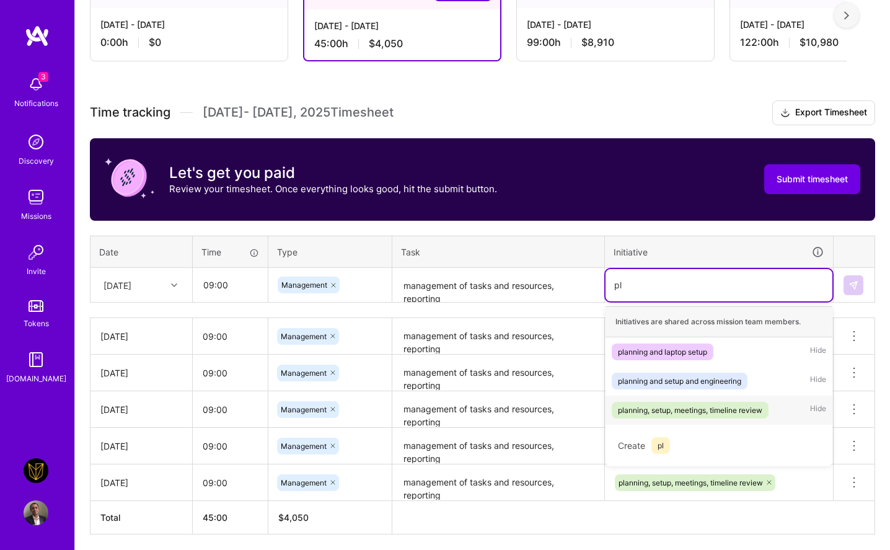
click at [679, 411] on div "planning, setup, meetings, timeline review" at bounding box center [690, 410] width 144 height 13
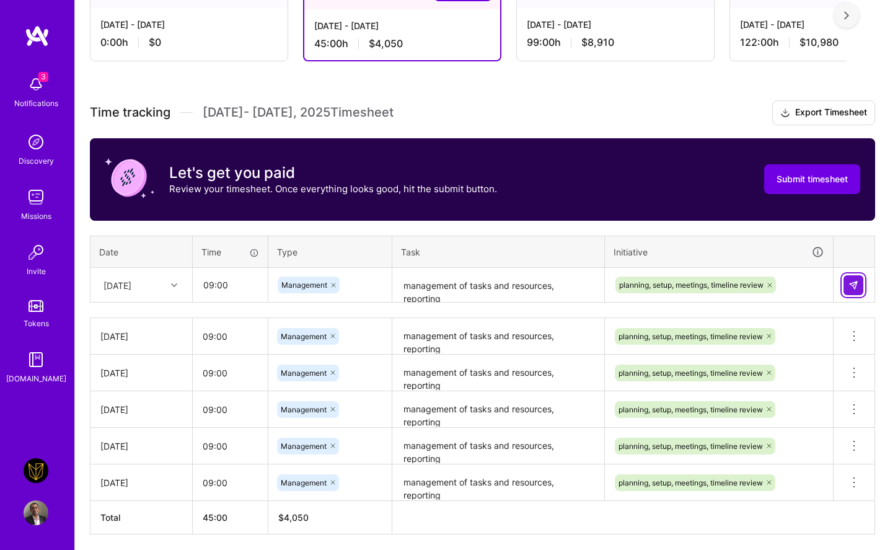
click at [744, 283] on button at bounding box center [854, 285] width 20 height 20
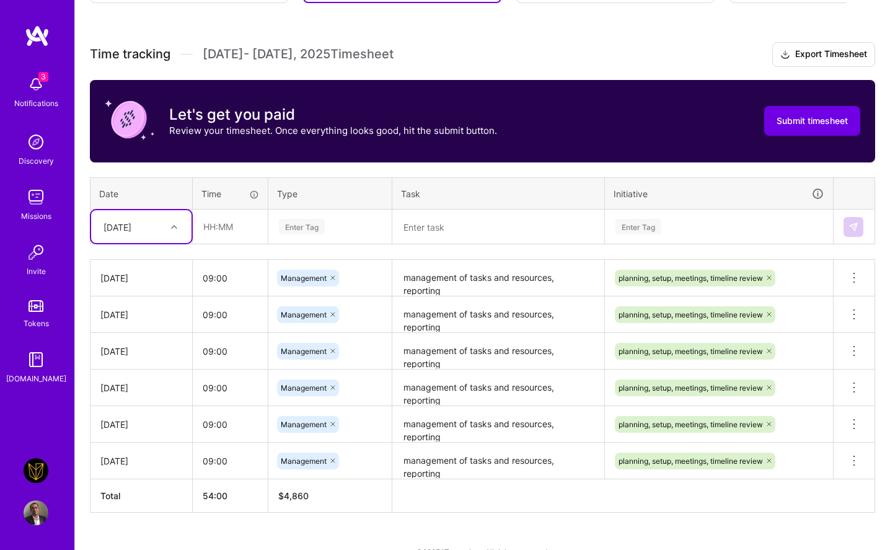
scroll to position [340, 0]
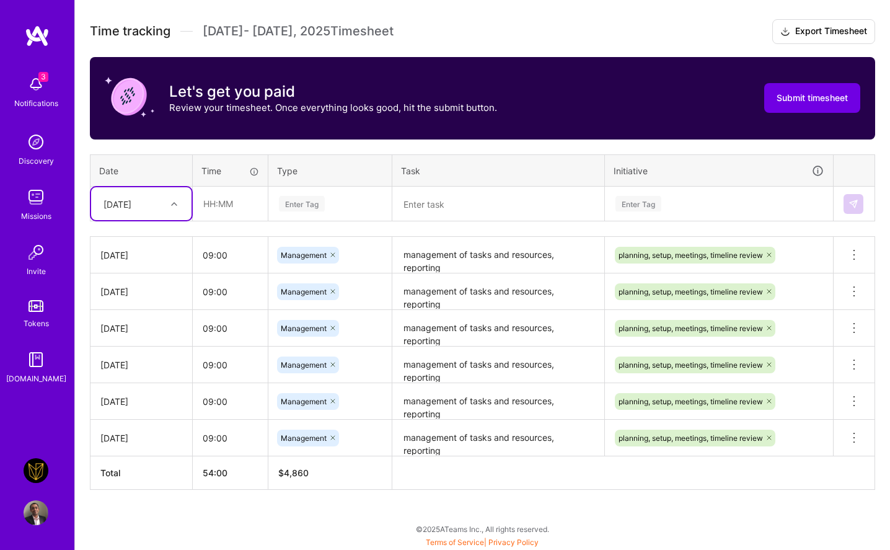
click at [162, 202] on div "[DATE]" at bounding box center [131, 203] width 69 height 20
click at [201, 177] on th "Time" at bounding box center [231, 170] width 76 height 32
click at [290, 200] on div "Enter Tag" at bounding box center [302, 203] width 46 height 19
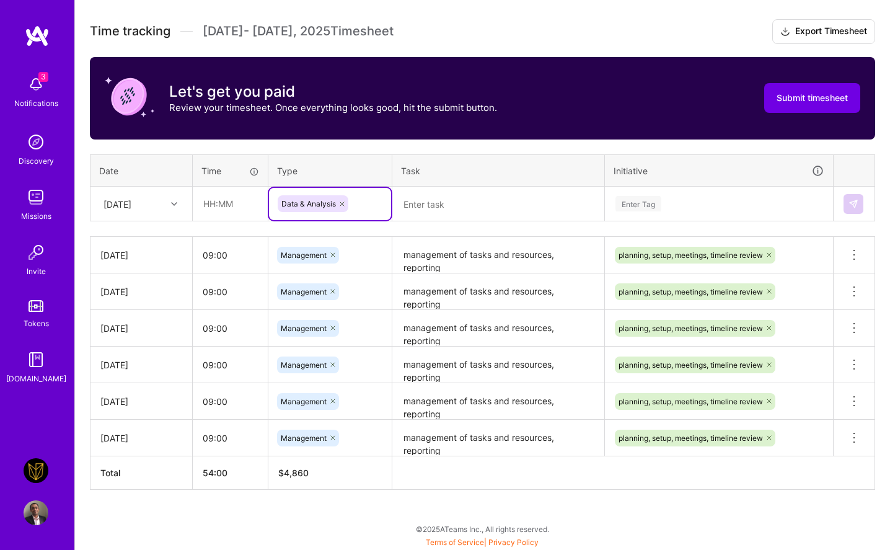
type input "A"
type input "MANA"
click at [299, 239] on span "Management" at bounding box center [304, 244] width 58 height 17
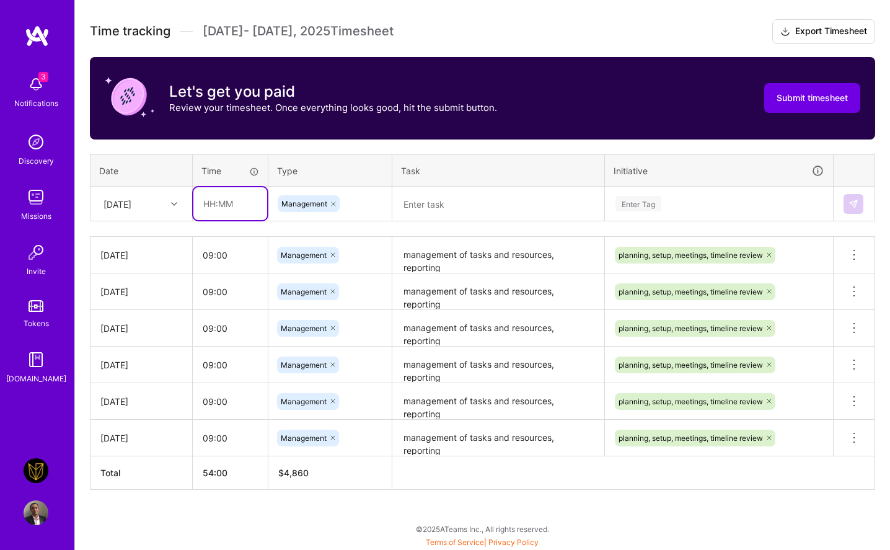
click at [246, 215] on input "text" at bounding box center [230, 203] width 74 height 33
type input "09:00"
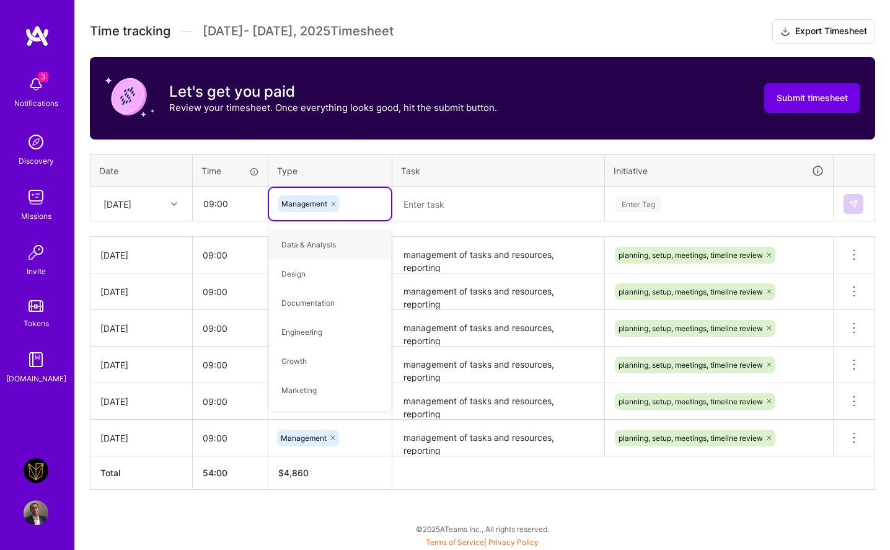
click at [171, 201] on icon at bounding box center [174, 204] width 6 height 6
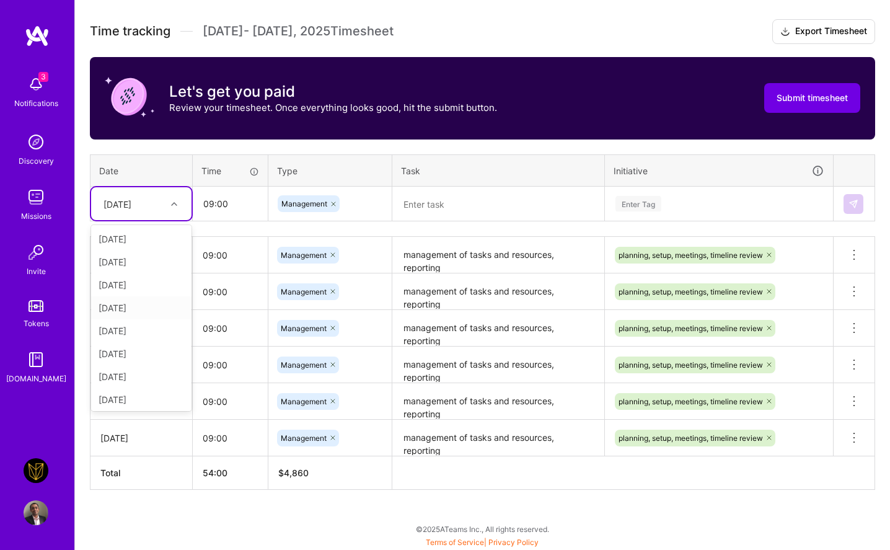
click at [140, 303] on div "[DATE]" at bounding box center [141, 307] width 100 height 23
click at [167, 206] on div at bounding box center [175, 204] width 19 height 16
click at [138, 337] on div "[DATE]" at bounding box center [141, 332] width 100 height 23
click at [481, 198] on textarea at bounding box center [499, 204] width 210 height 33
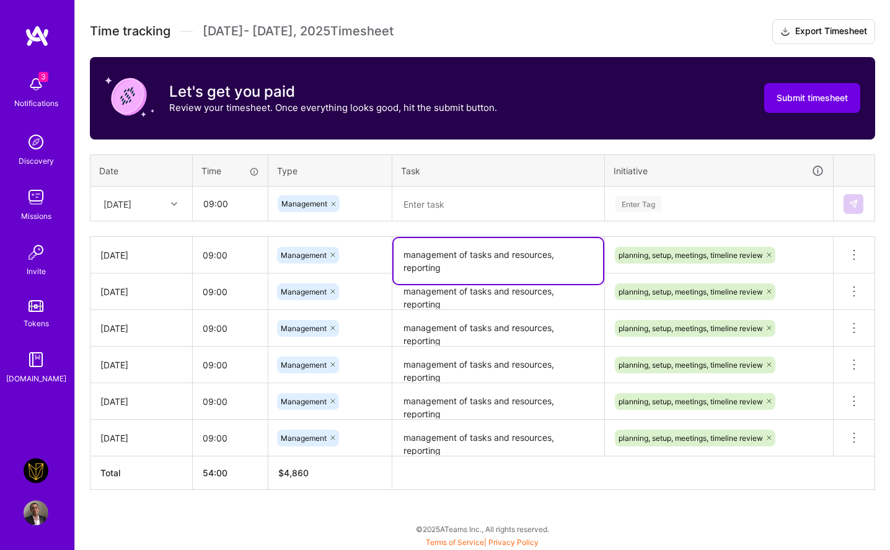
drag, startPoint x: 465, startPoint y: 268, endPoint x: 385, endPoint y: 246, distance: 82.9
click at [385, 246] on tr "[DATE] 09:00 Management management of tasks and resources, reporting planning, …" at bounding box center [483, 255] width 785 height 37
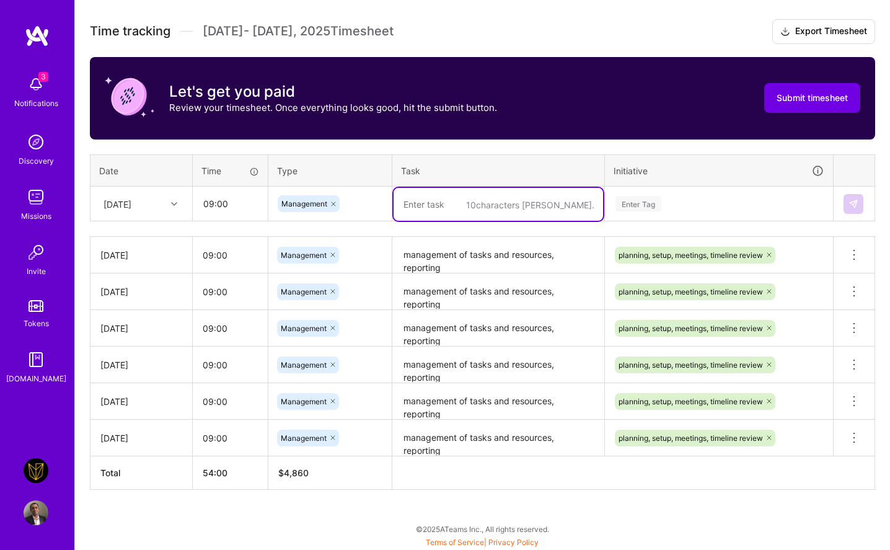
click at [432, 201] on textarea at bounding box center [499, 204] width 210 height 33
paste textarea "management of tasks and resources, reporting"
type textarea "management of tasks and resources, reporting"
click at [650, 196] on div "Enter Tag" at bounding box center [639, 203] width 46 height 19
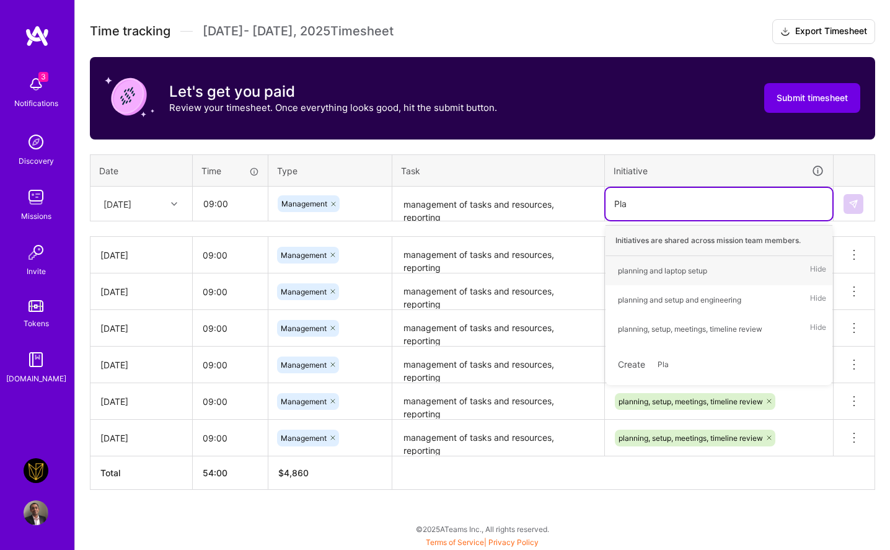
type input "Plan"
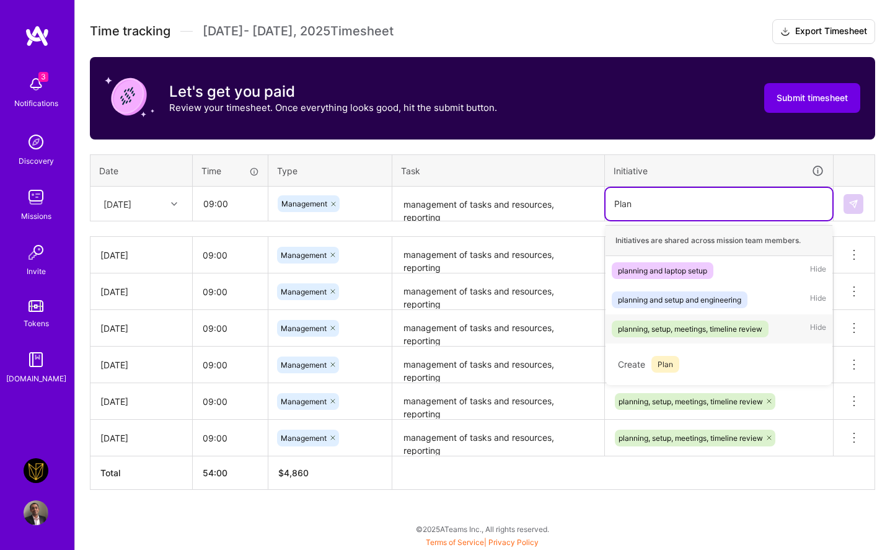
click at [681, 327] on div "planning, setup, meetings, timeline review" at bounding box center [690, 328] width 144 height 13
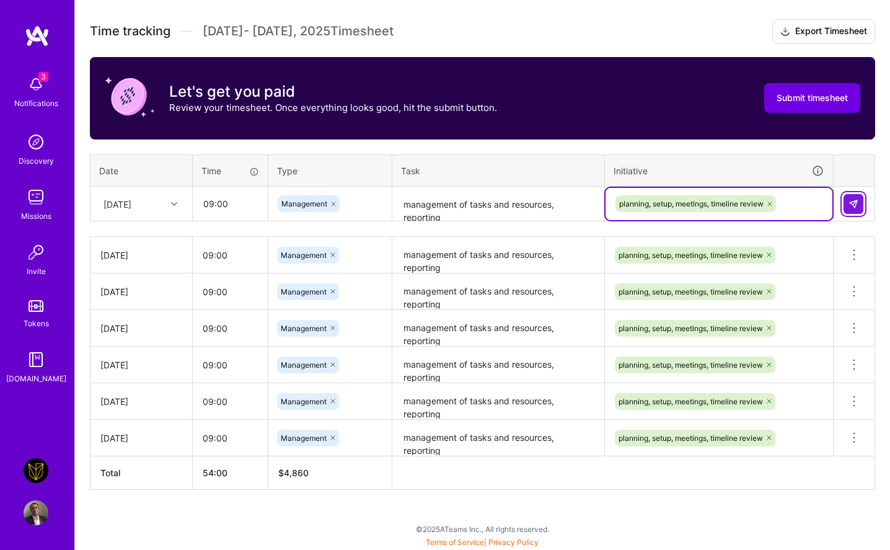
click at [744, 203] on img at bounding box center [854, 204] width 10 height 10
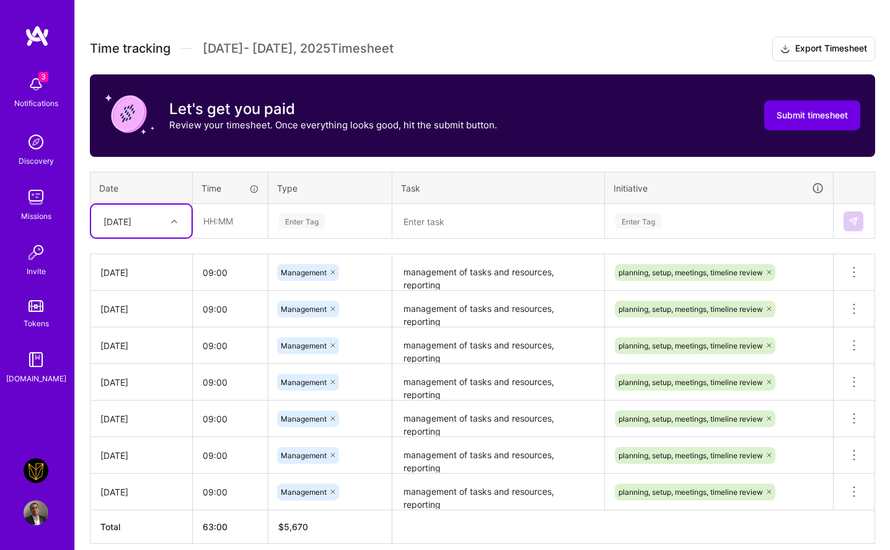
scroll to position [314, 0]
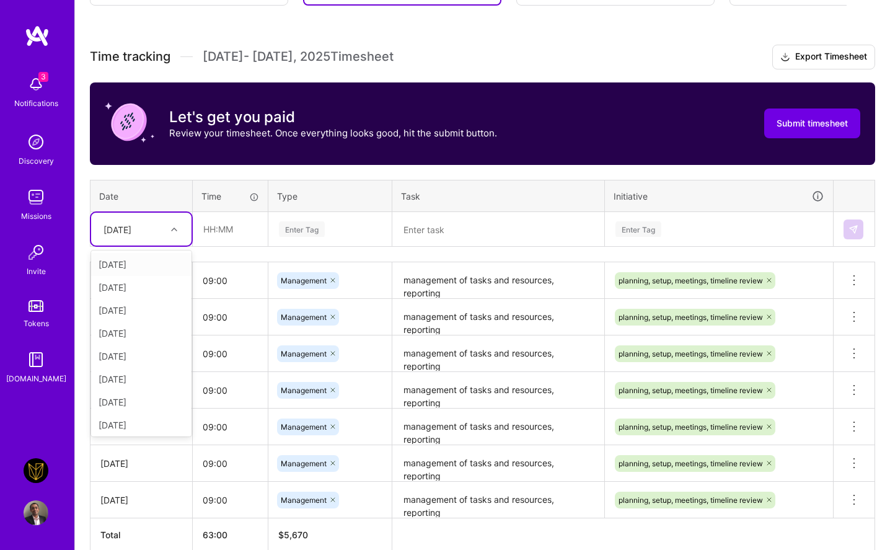
click at [92, 241] on div "[DATE]" at bounding box center [141, 229] width 100 height 33
click at [112, 359] on div "[DATE]" at bounding box center [141, 363] width 100 height 23
click at [247, 223] on input "text" at bounding box center [230, 229] width 74 height 33
type input "09:00"
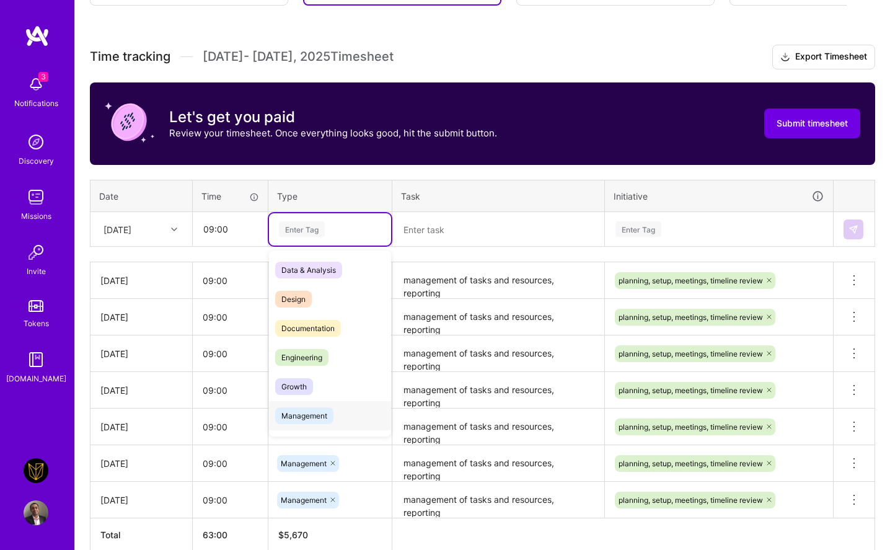
click at [319, 411] on span "Management" at bounding box center [304, 415] width 58 height 17
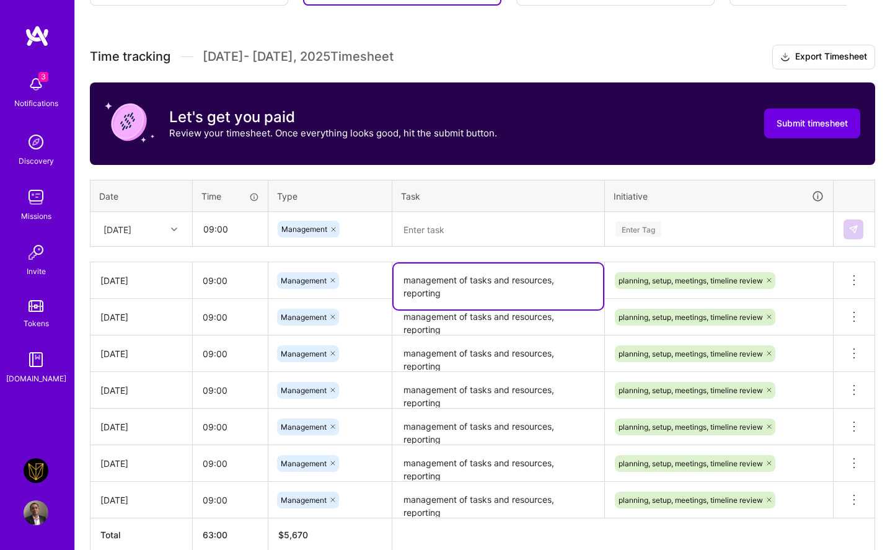
drag, startPoint x: 453, startPoint y: 291, endPoint x: 394, endPoint y: 267, distance: 63.9
click at [394, 267] on textarea "management of tasks and resources, reporting" at bounding box center [499, 287] width 210 height 46
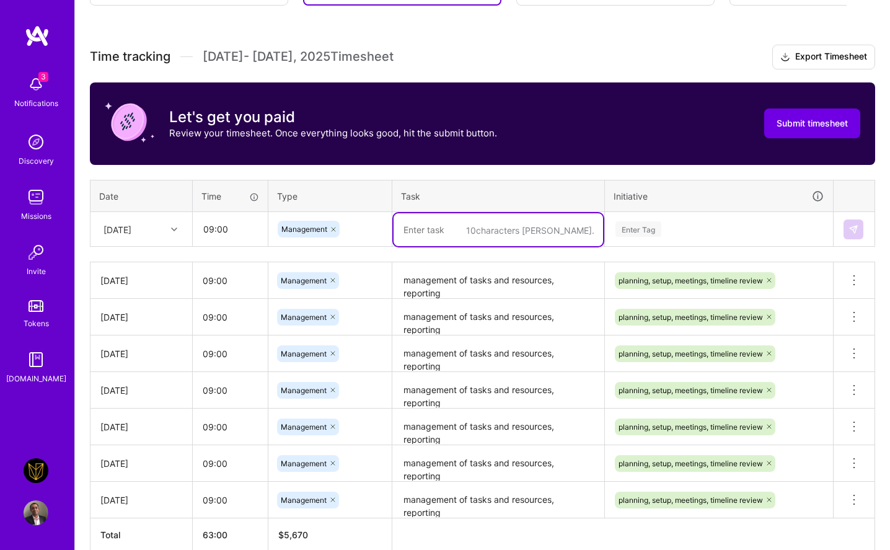
click at [439, 241] on textarea at bounding box center [499, 229] width 210 height 33
paste textarea "management of tasks and resources, reporting"
type textarea "management of tasks and resources, reporting"
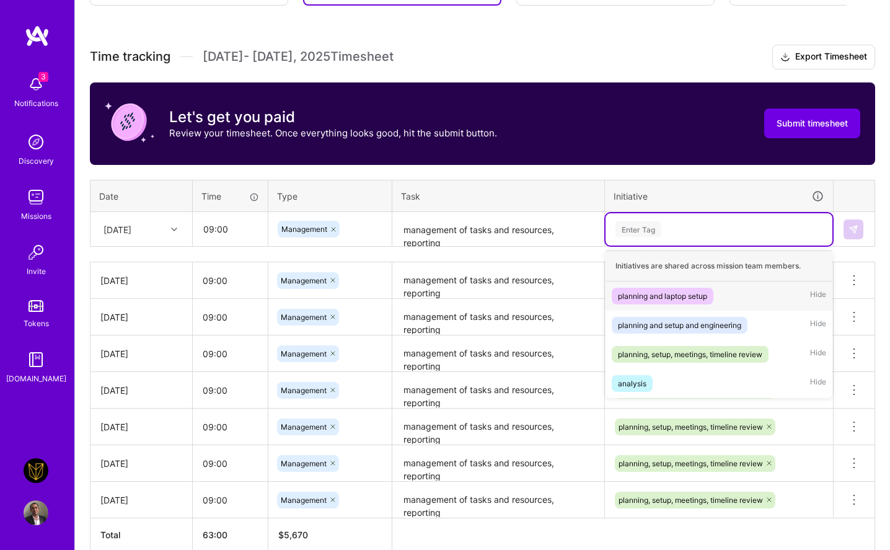
click at [661, 231] on div "Enter Tag" at bounding box center [639, 229] width 46 height 19
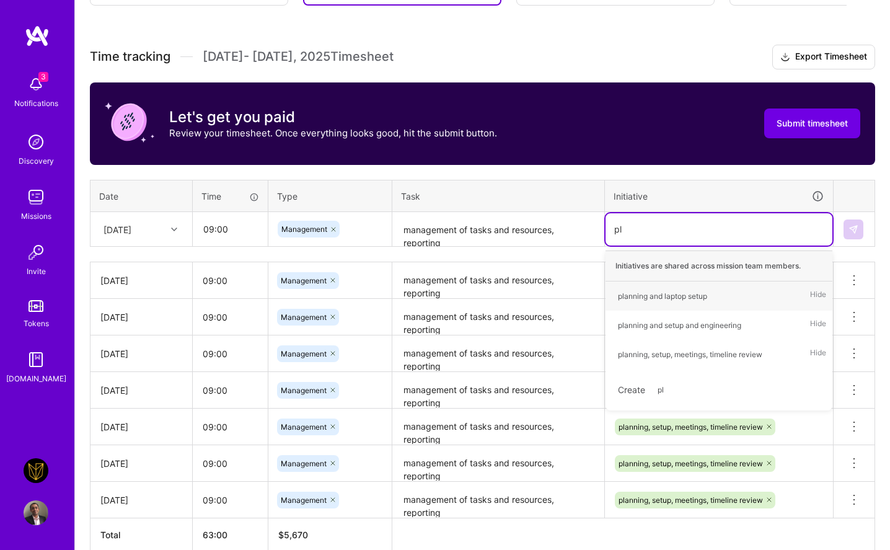
type input "pla"
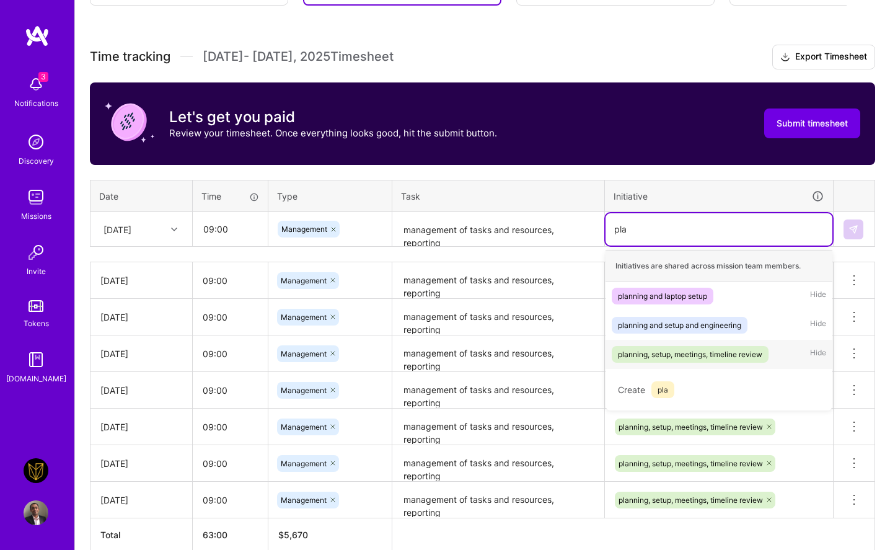
click at [681, 365] on div "planning, setup, meetings, timeline review Hide" at bounding box center [719, 354] width 227 height 29
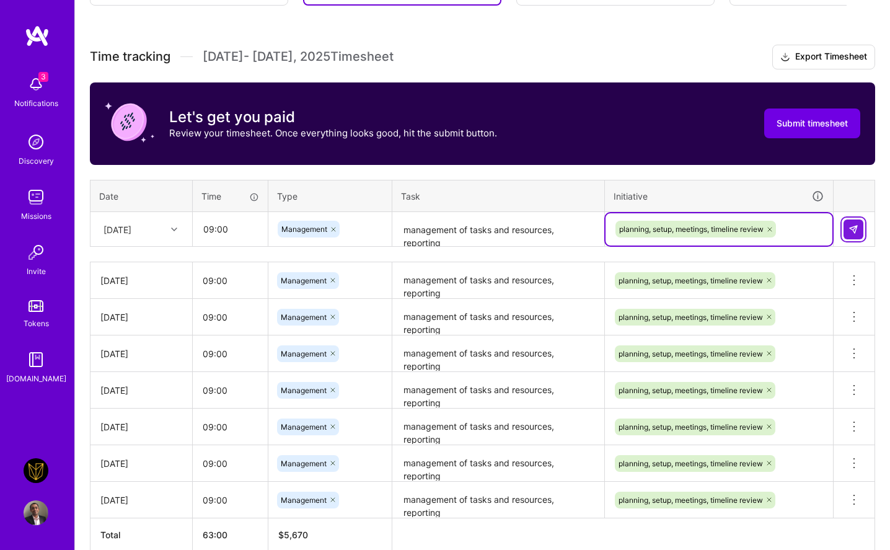
click at [744, 228] on button at bounding box center [854, 230] width 20 height 20
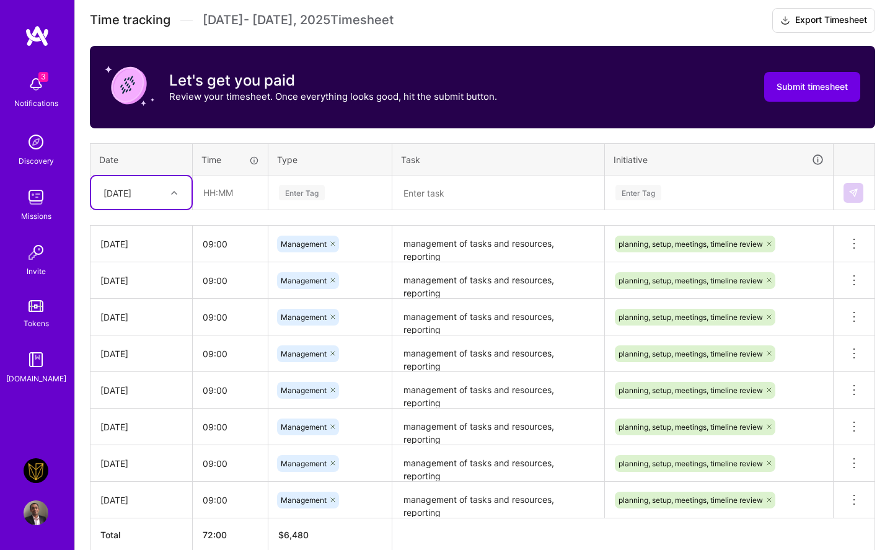
scroll to position [349, 0]
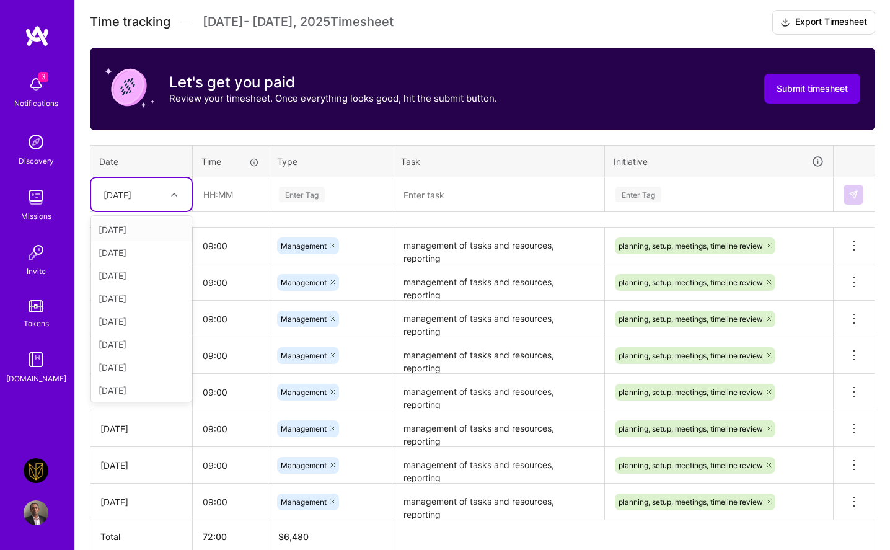
click at [131, 188] on div "[DATE]" at bounding box center [118, 194] width 28 height 13
click at [130, 337] on div "[DATE]" at bounding box center [141, 344] width 100 height 23
click at [151, 204] on div "[DATE]" at bounding box center [141, 194] width 100 height 33
click at [137, 361] on div "[DATE]" at bounding box center [141, 358] width 100 height 23
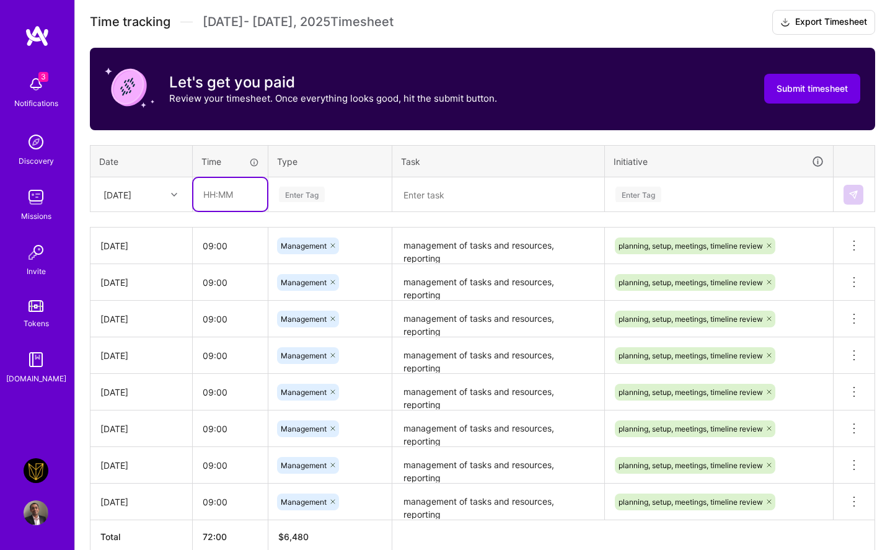
click at [219, 195] on input "text" at bounding box center [230, 194] width 74 height 33
type input "09:00"
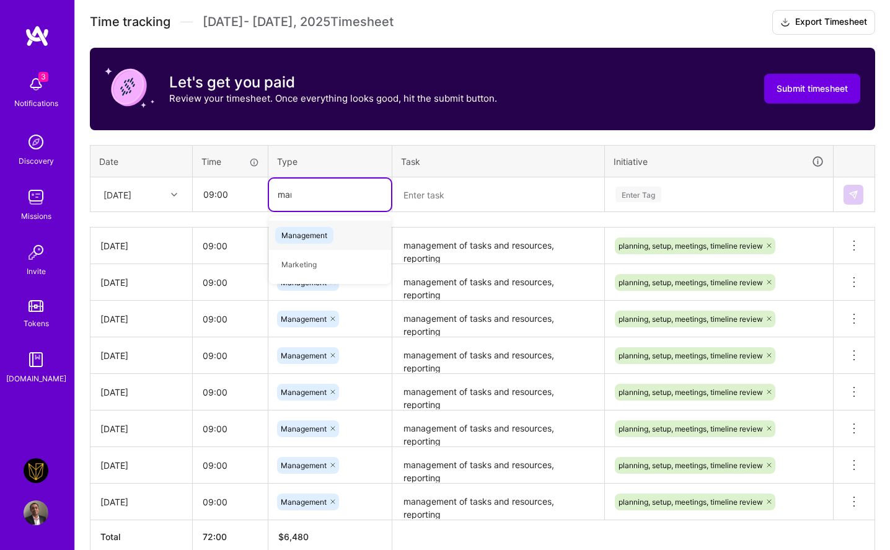
type input "mana"
click at [317, 230] on span "Management" at bounding box center [304, 235] width 58 height 17
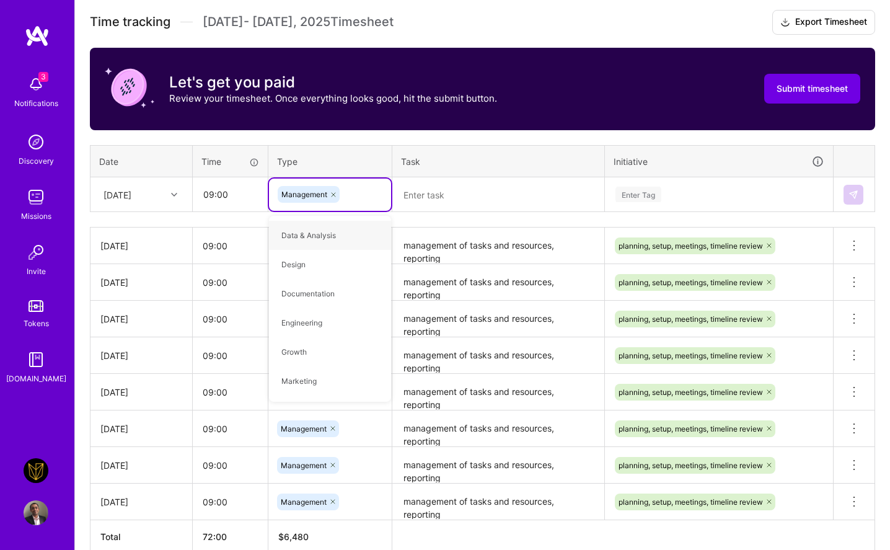
click at [329, 159] on th "Type" at bounding box center [331, 161] width 124 height 32
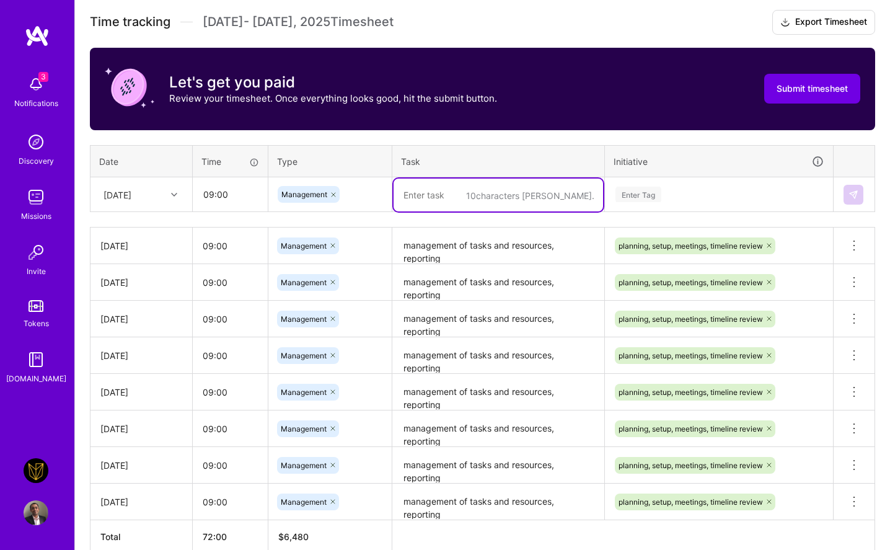
click at [422, 200] on textarea at bounding box center [499, 195] width 210 height 33
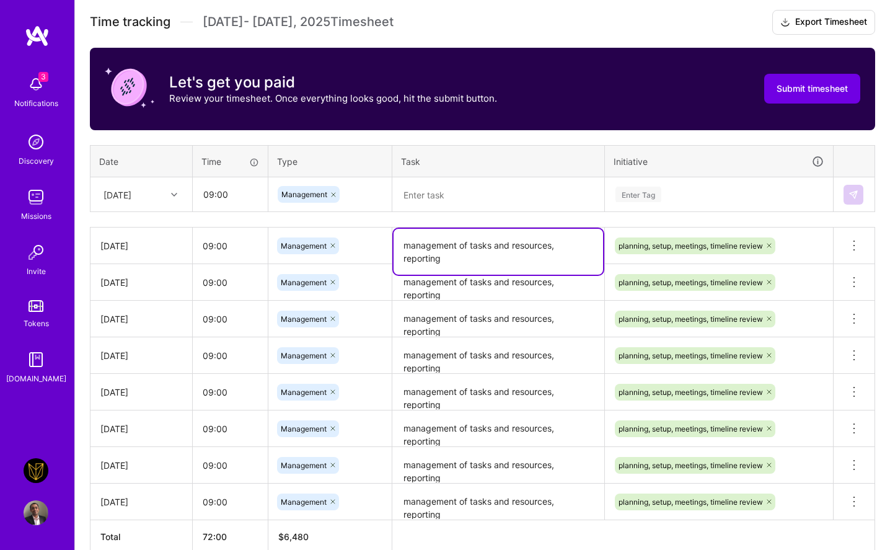
drag, startPoint x: 443, startPoint y: 258, endPoint x: 391, endPoint y: 234, distance: 57.2
click at [391, 234] on tr "[DATE] 09:00 Management management of tasks and resources, reporting planning, …" at bounding box center [483, 246] width 785 height 37
click at [448, 187] on textarea at bounding box center [499, 195] width 210 height 33
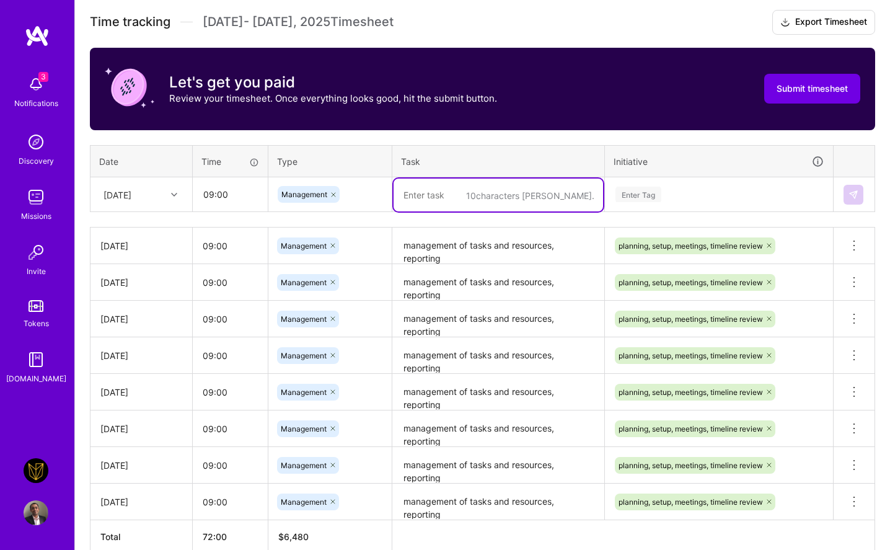
paste textarea "management of tasks and resources, reporting"
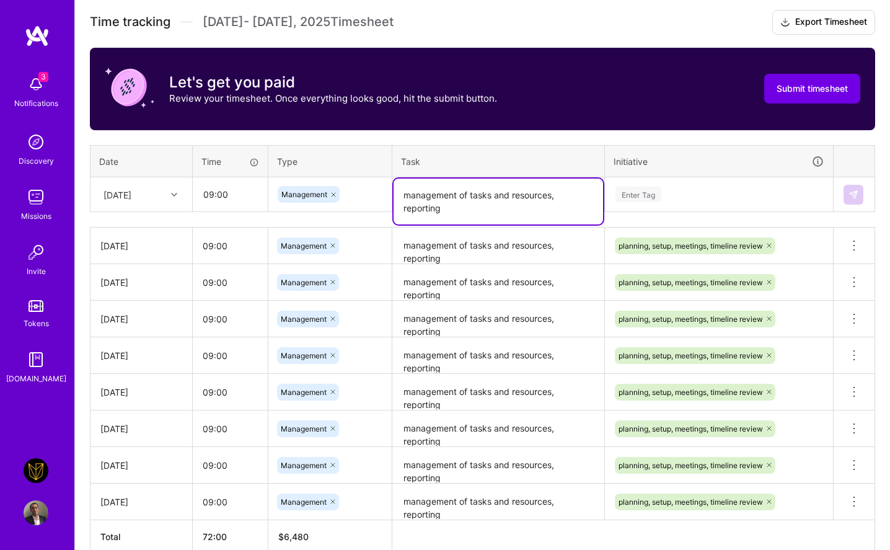
type textarea "management of tasks and resources, reporting"
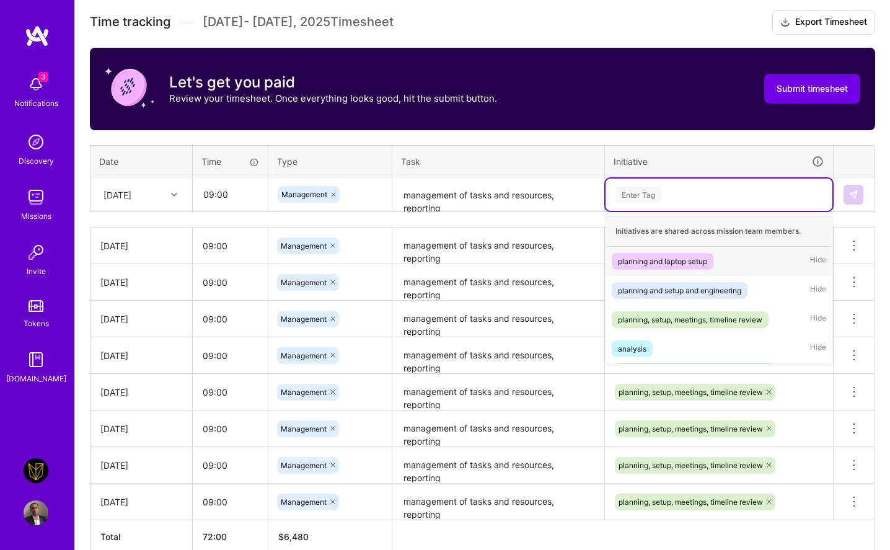
click at [621, 188] on div "Enter Tag" at bounding box center [639, 194] width 46 height 19
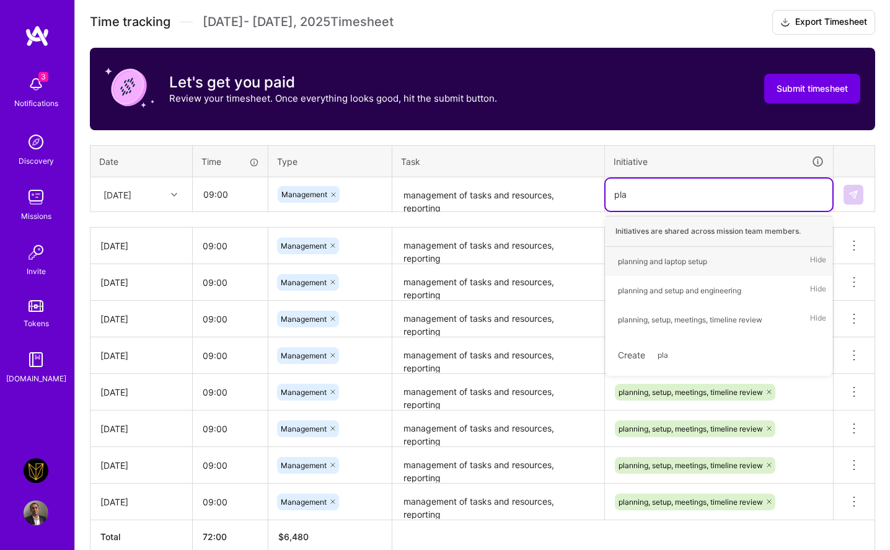
type input "plan"
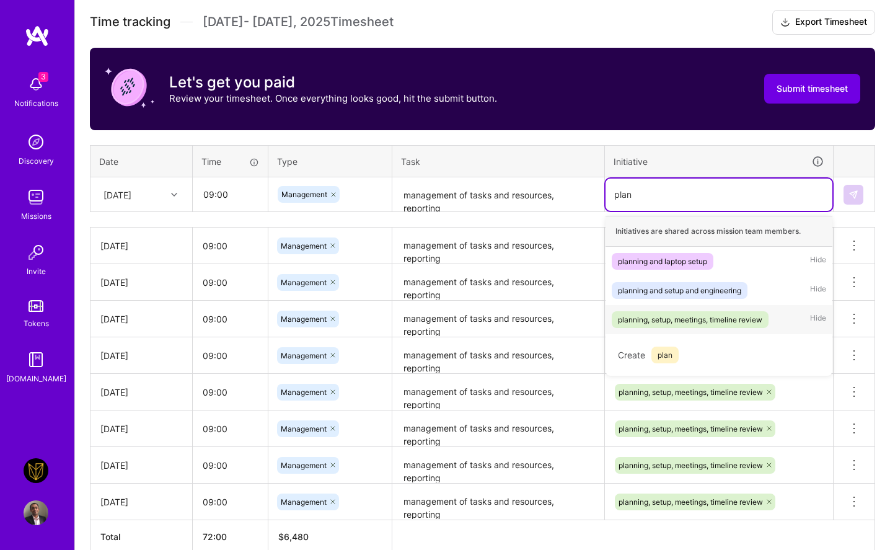
click at [652, 326] on span "planning, setup, meetings, timeline review" at bounding box center [690, 319] width 157 height 17
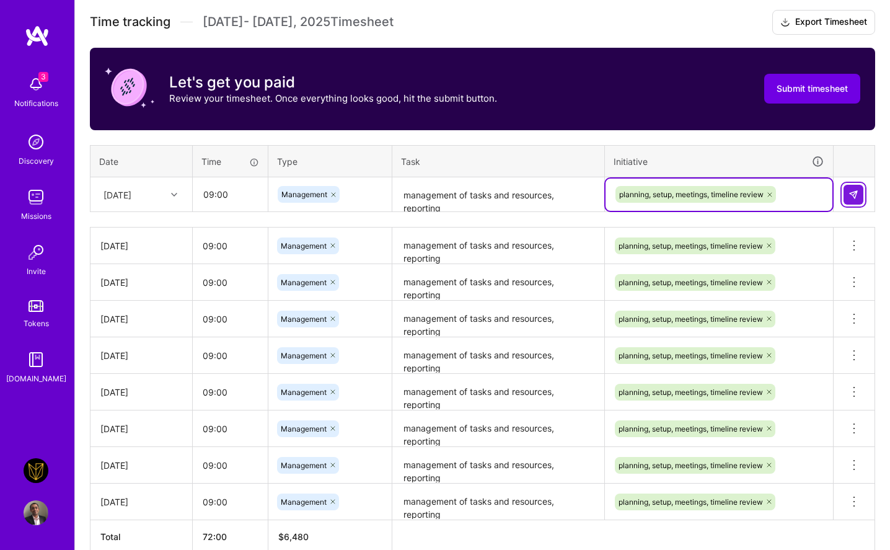
click at [744, 187] on button at bounding box center [854, 195] width 20 height 20
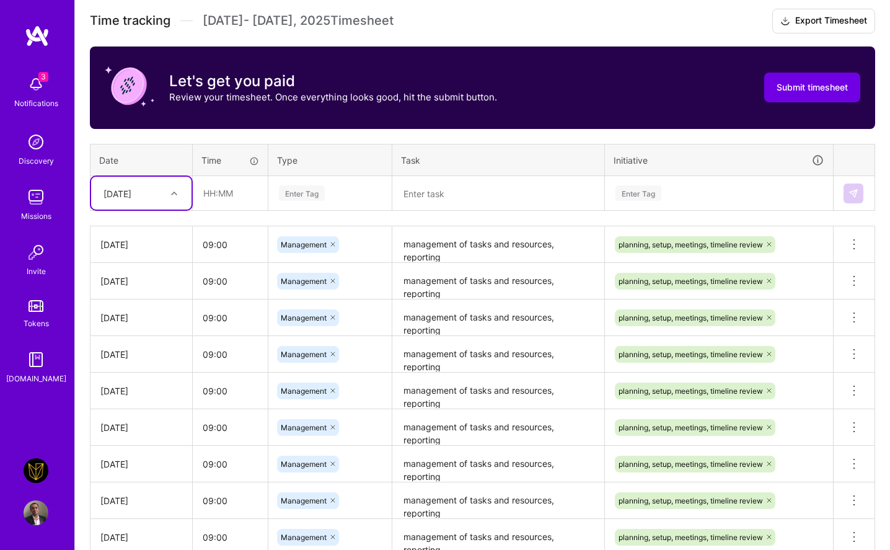
scroll to position [359, 0]
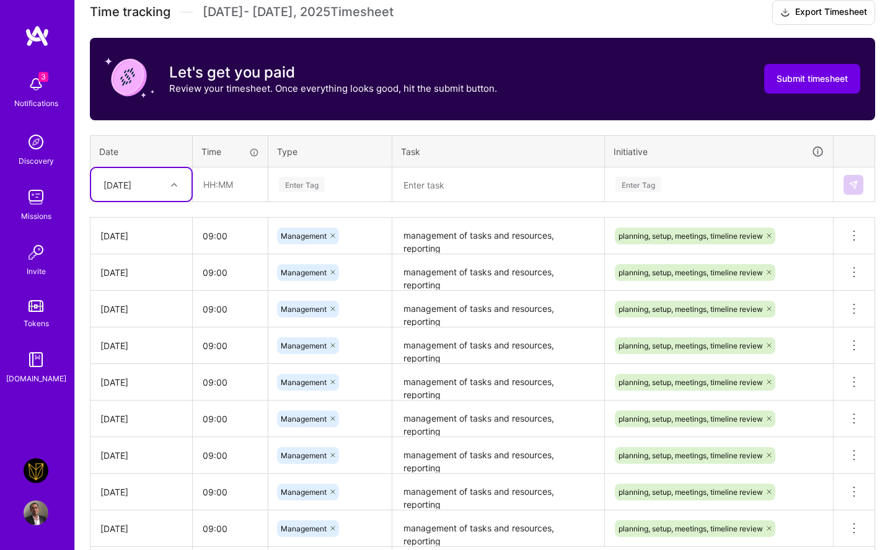
click at [131, 187] on div "[DATE]" at bounding box center [118, 184] width 28 height 13
click at [118, 337] on div "[DATE]" at bounding box center [141, 332] width 100 height 23
click at [223, 177] on input "text" at bounding box center [230, 184] width 74 height 33
type input "09:00"
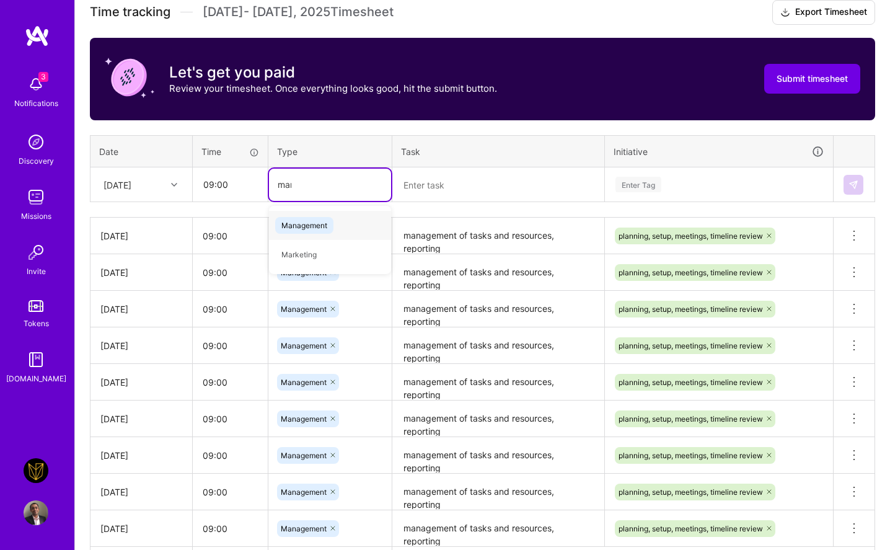
type input "mana"
click at [279, 221] on span "Management" at bounding box center [304, 225] width 58 height 17
click at [411, 187] on textarea at bounding box center [499, 185] width 210 height 33
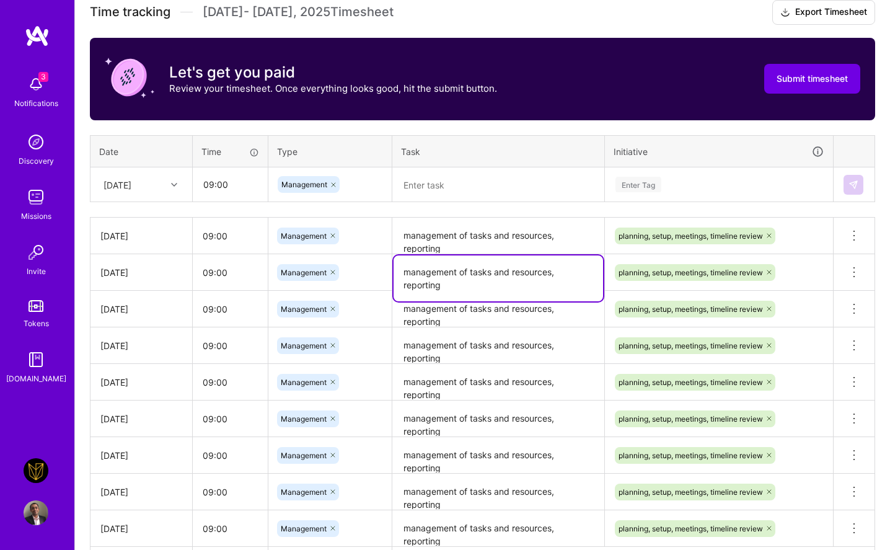
drag, startPoint x: 445, startPoint y: 255, endPoint x: 413, endPoint y: 234, distance: 38.4
click at [413, 234] on tbody "[DATE] 09:00 Management management of tasks and resources, reporting planning, …" at bounding box center [483, 382] width 785 height 329
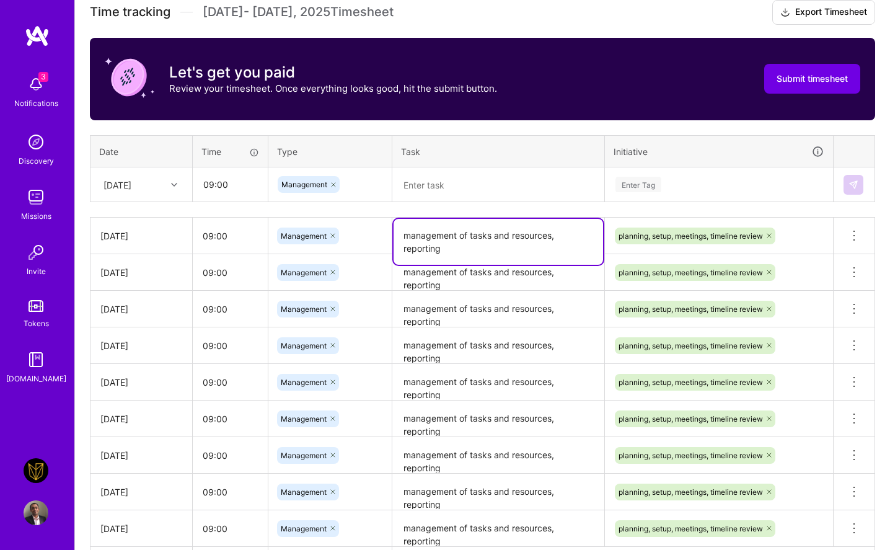
drag, startPoint x: 442, startPoint y: 247, endPoint x: 401, endPoint y: 229, distance: 44.7
click at [401, 229] on textarea "management of tasks and resources, reporting" at bounding box center [499, 242] width 210 height 46
click at [438, 185] on textarea at bounding box center [499, 185] width 210 height 33
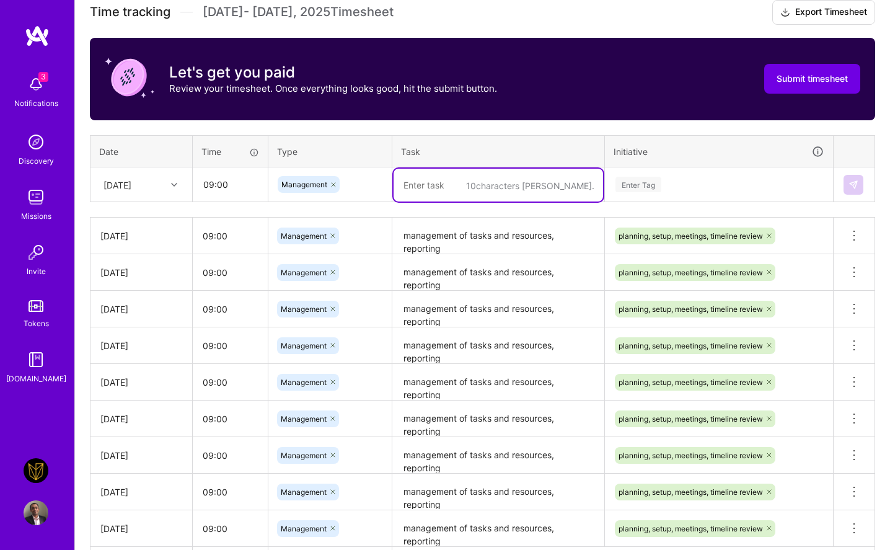
paste textarea "management of tasks and resources, reporting"
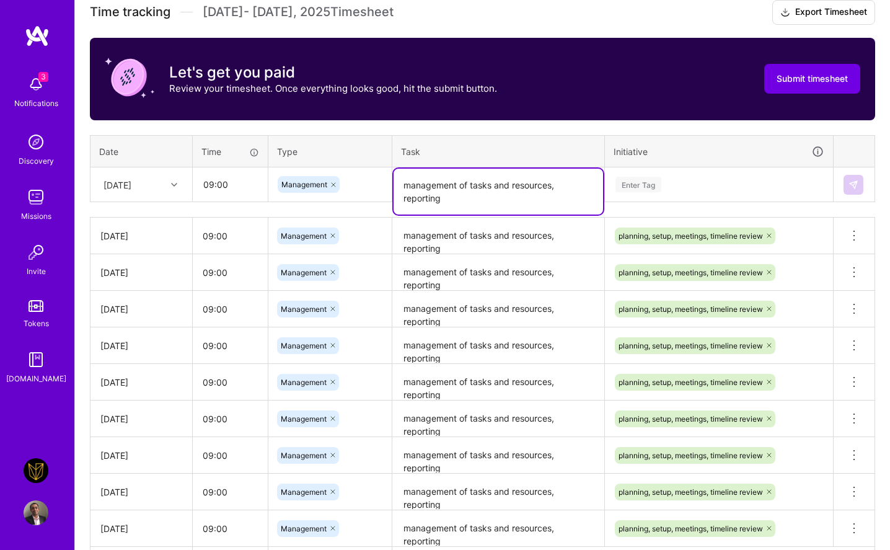
type textarea "management of tasks and resources, reporting"
click at [687, 185] on div "Enter Tag" at bounding box center [720, 185] width 210 height 16
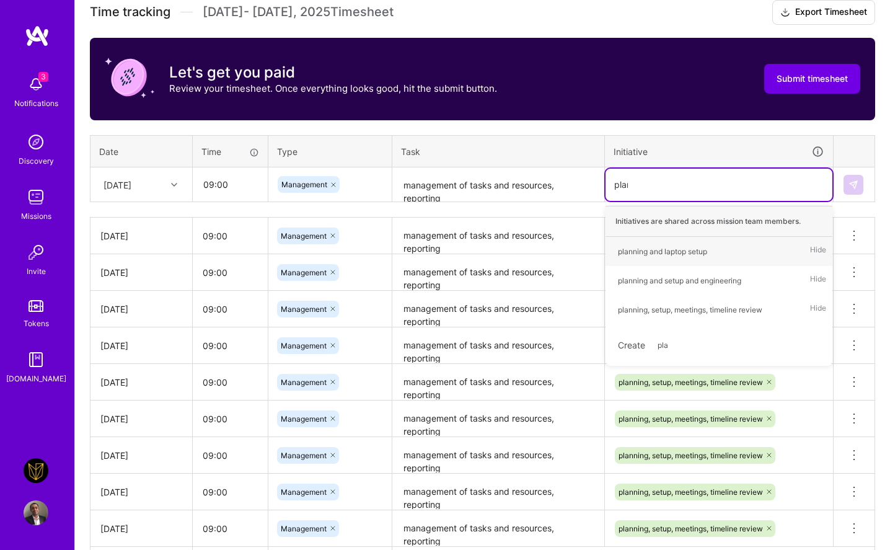
type input "plann"
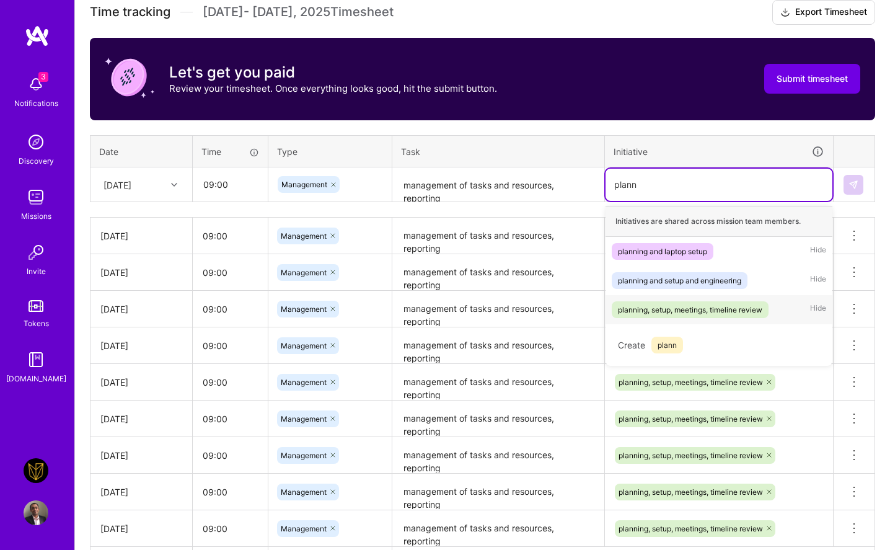
click at [704, 303] on div "planning, setup, meetings, timeline review" at bounding box center [690, 309] width 144 height 13
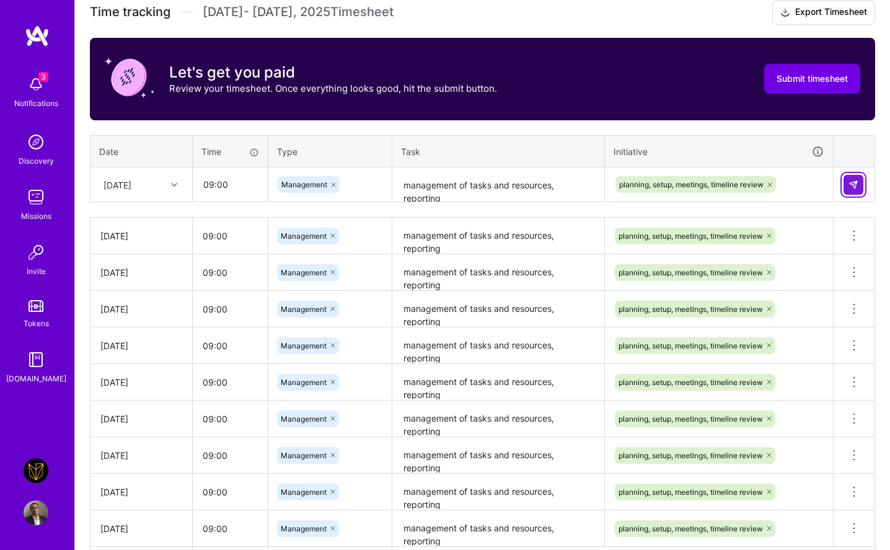
click at [744, 185] on button at bounding box center [854, 185] width 20 height 20
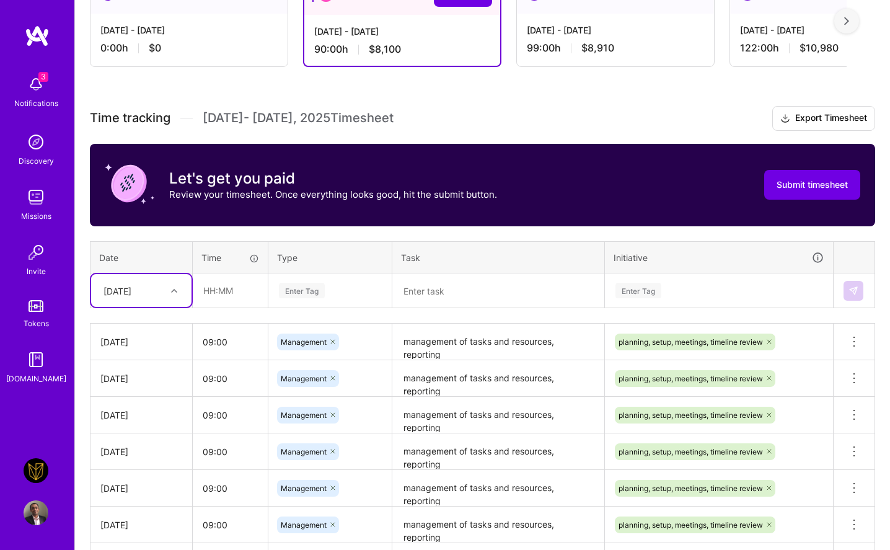
scroll to position [170, 0]
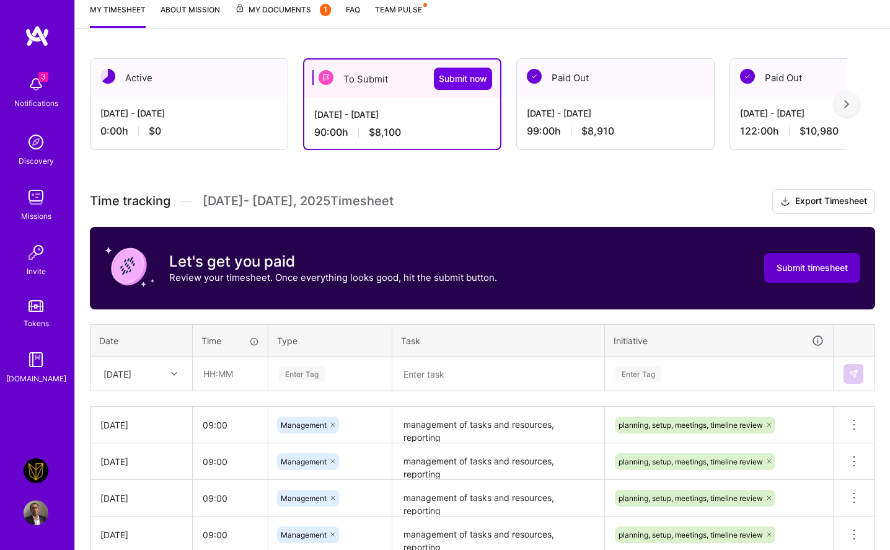
click at [744, 267] on span "Submit timesheet" at bounding box center [812, 268] width 71 height 12
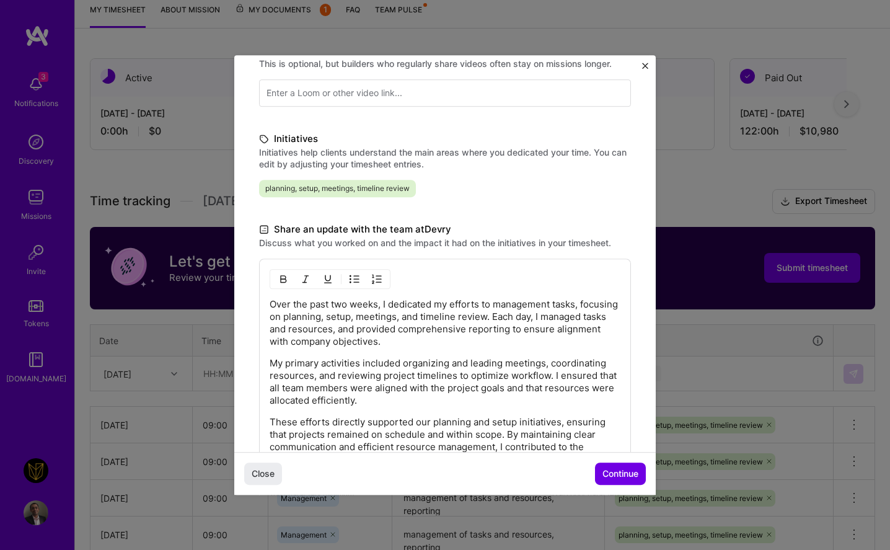
scroll to position [336, 0]
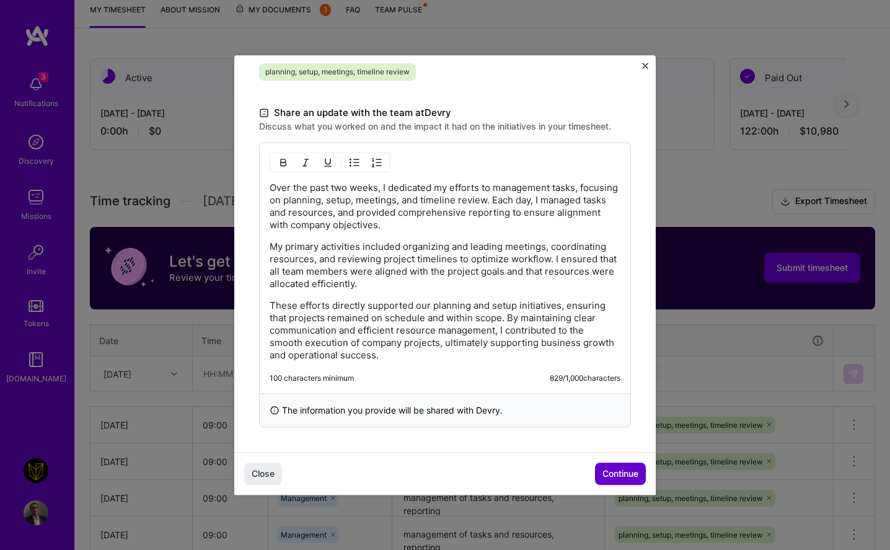
click at [613, 478] on span "Continue" at bounding box center [621, 474] width 36 height 12
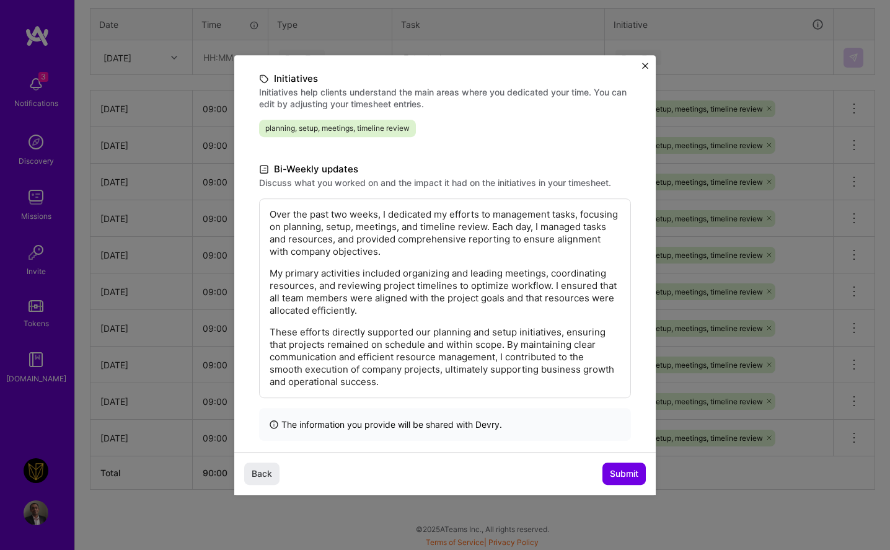
scroll to position [160, 0]
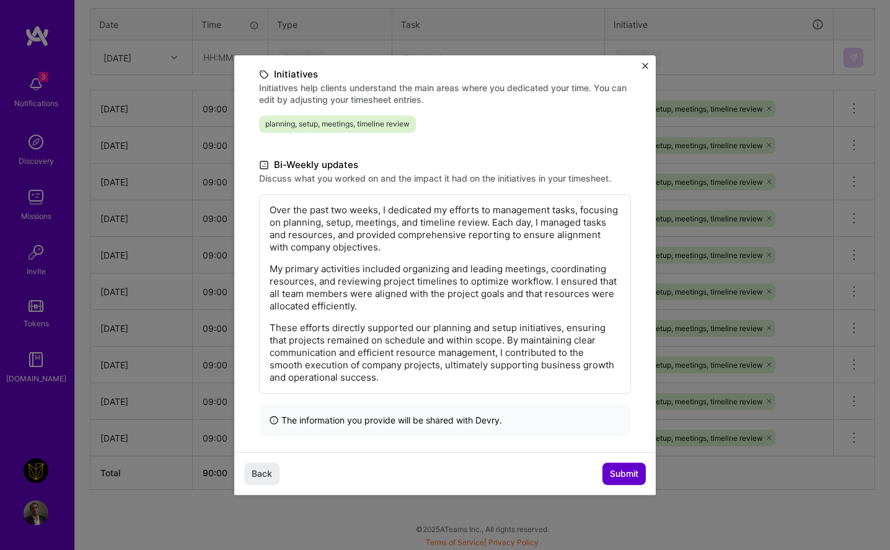
click at [617, 476] on span "Submit" at bounding box center [624, 474] width 29 height 12
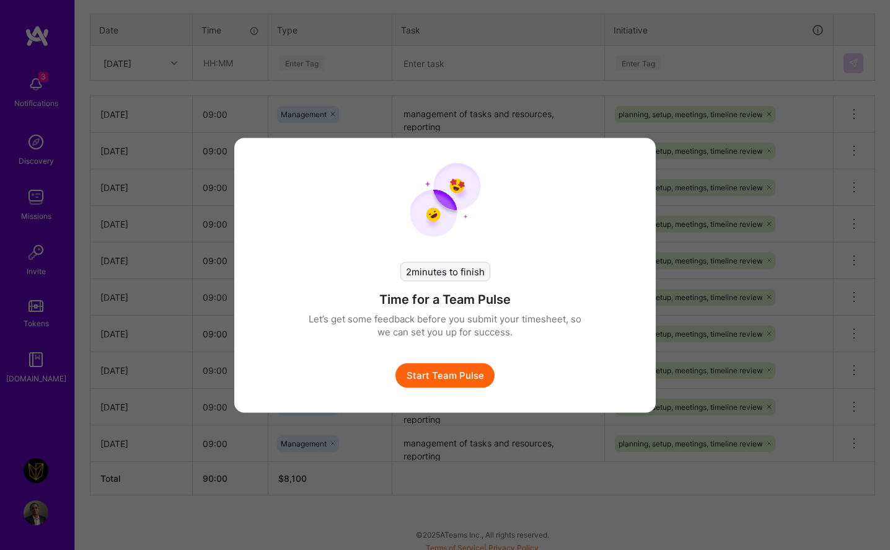
scroll to position [480, 0]
click at [434, 386] on button "Start Team Pulse" at bounding box center [445, 375] width 99 height 25
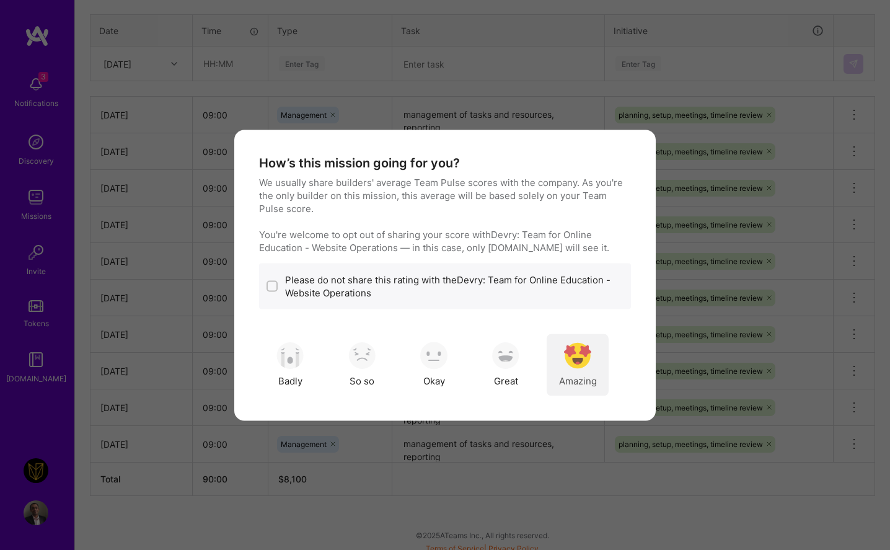
click at [576, 362] on img "modal" at bounding box center [577, 355] width 27 height 27
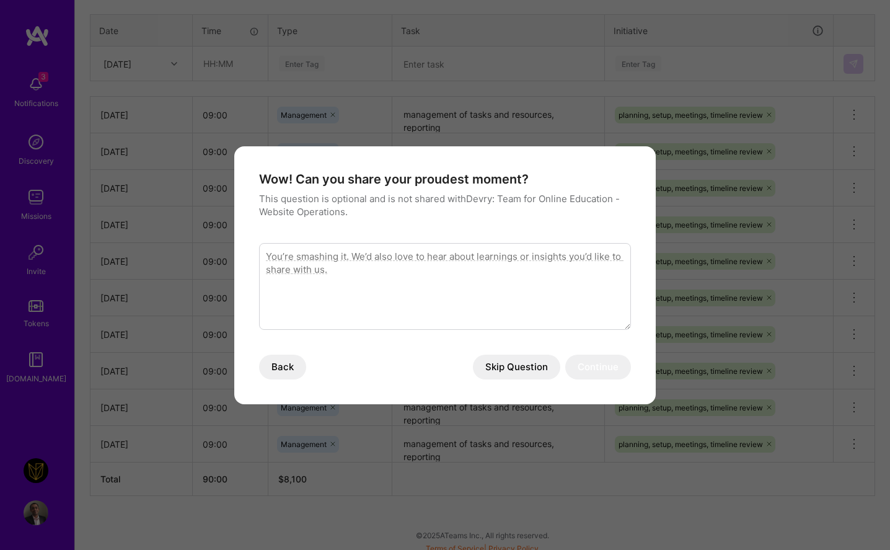
click at [511, 355] on button "Skip Question" at bounding box center [516, 367] width 87 height 25
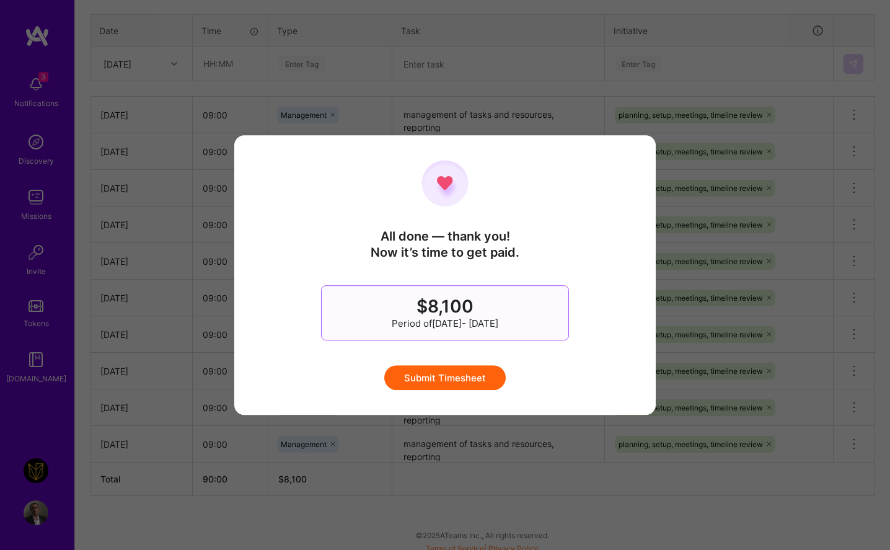
click at [443, 384] on button "Submit Timesheet" at bounding box center [445, 377] width 122 height 25
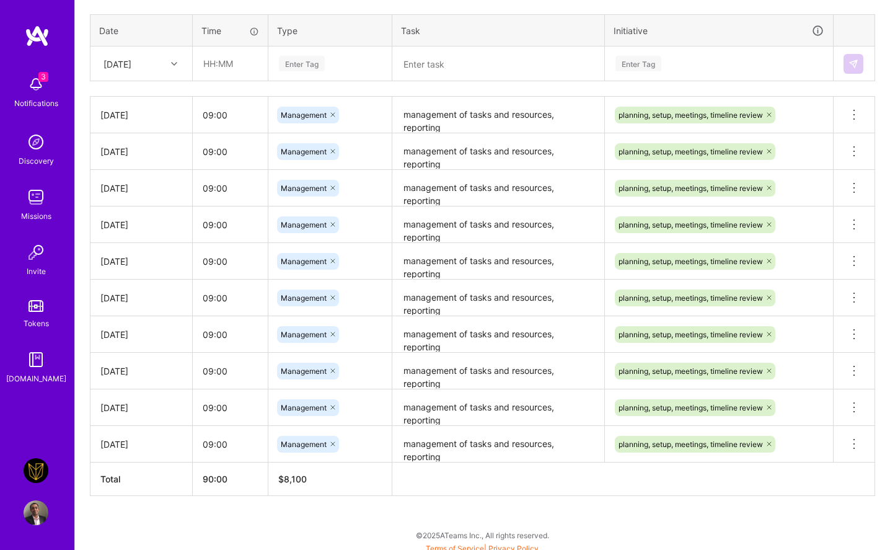
scroll to position [162, 0]
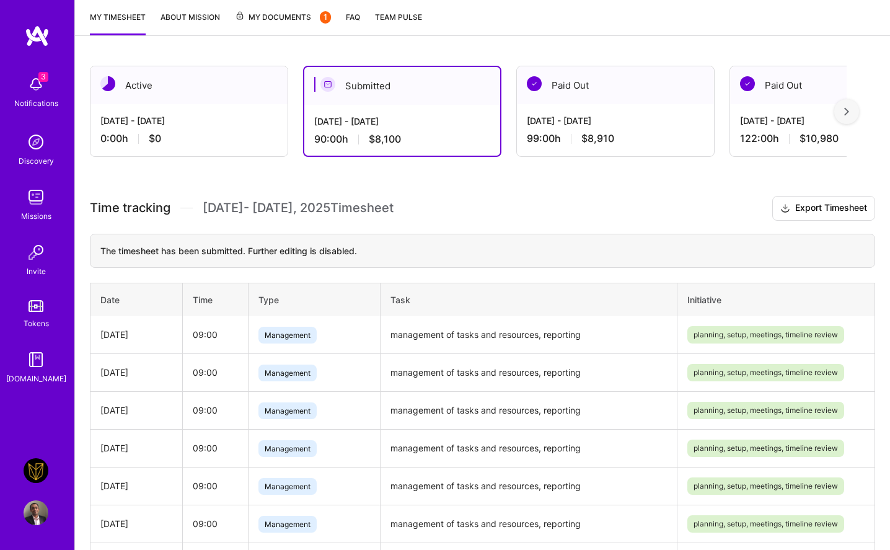
click at [35, 79] on img at bounding box center [36, 84] width 25 height 25
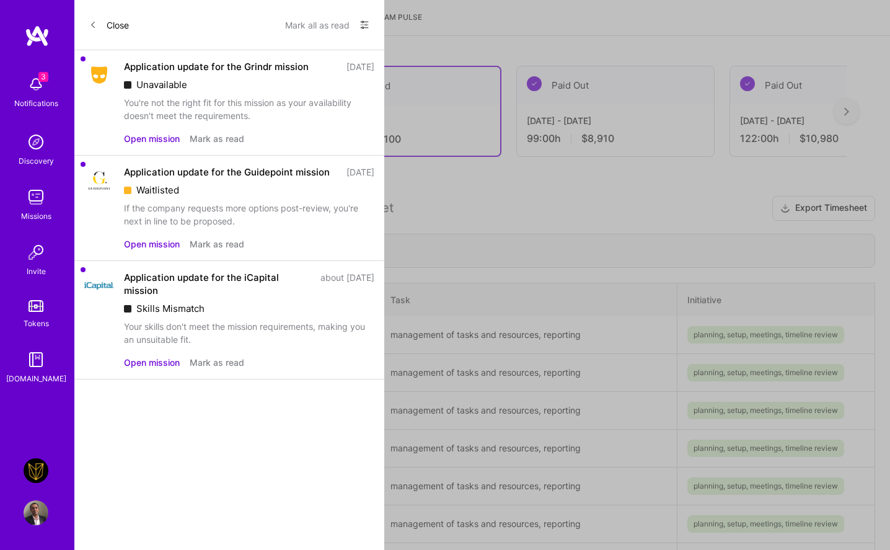
click at [220, 100] on div "You're not the right fit for this mission as your availability doesn't meet the…" at bounding box center [249, 109] width 251 height 26
